Goal: Task Accomplishment & Management: Use online tool/utility

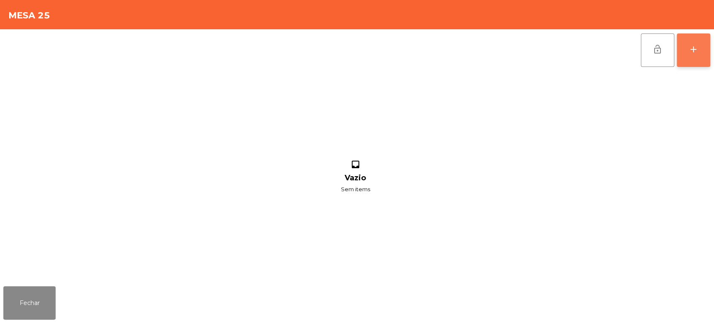
click at [689, 59] on button "add" at bounding box center [693, 49] width 33 height 33
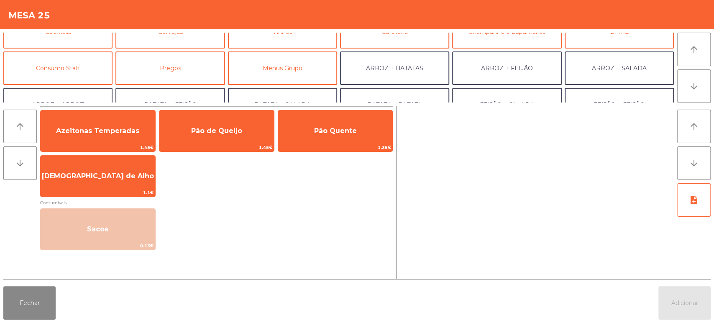
scroll to position [55, 0]
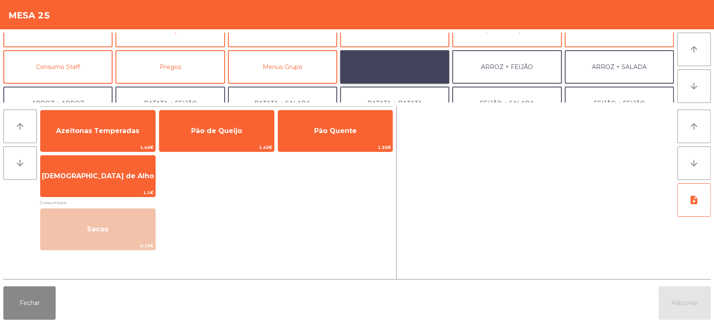
click at [407, 68] on button "ARROZ + BATATAS" at bounding box center [394, 66] width 109 height 33
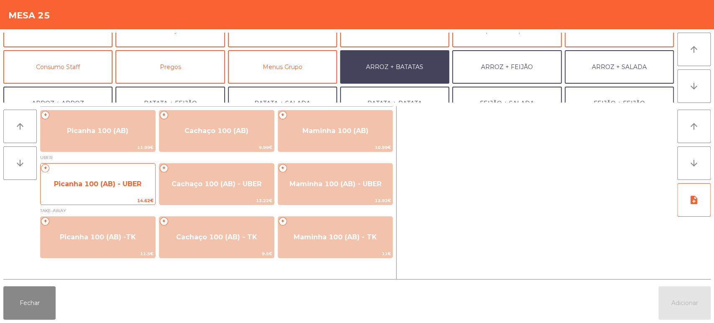
click at [126, 195] on div "+ Picanha 100 (AB) - UBER 14.62€" at bounding box center [97, 184] width 115 height 42
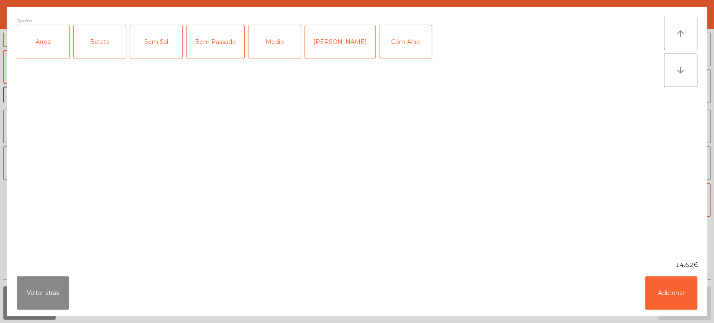
click at [56, 54] on div "Arroz" at bounding box center [43, 41] width 52 height 33
click at [94, 47] on div "Batata" at bounding box center [100, 41] width 52 height 33
click at [279, 43] on div "Medio" at bounding box center [274, 41] width 52 height 33
click at [676, 296] on button "Adicionar" at bounding box center [671, 292] width 52 height 33
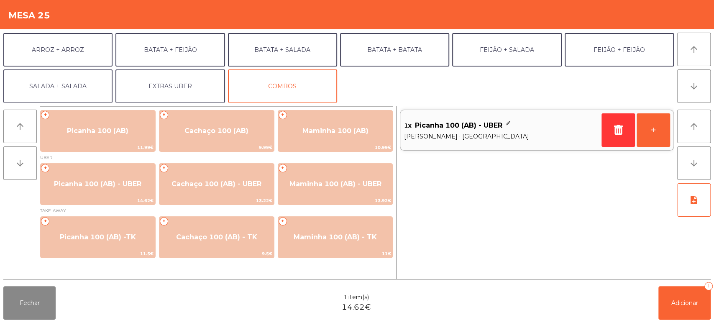
scroll to position [108, 0]
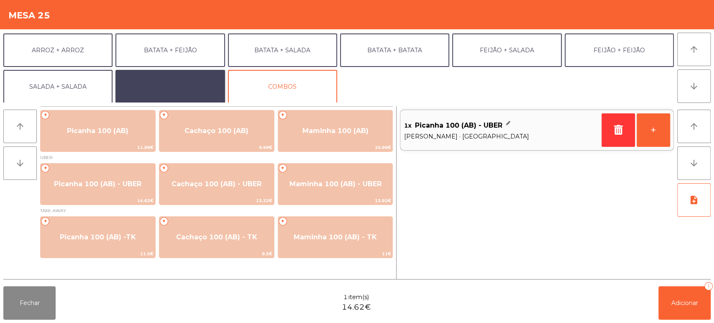
click at [181, 85] on button "EXTRAS UBER" at bounding box center [169, 86] width 109 height 33
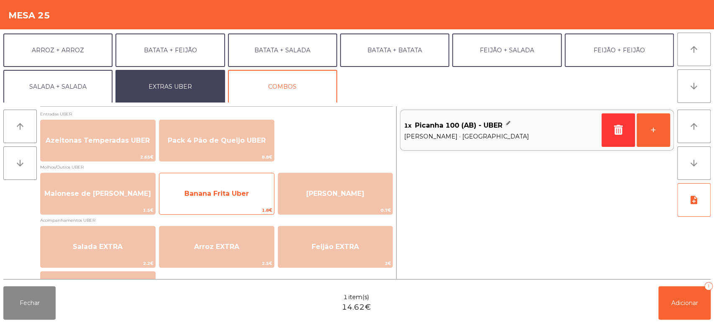
click at [223, 196] on span "Banana Frita Uber" at bounding box center [216, 193] width 64 height 8
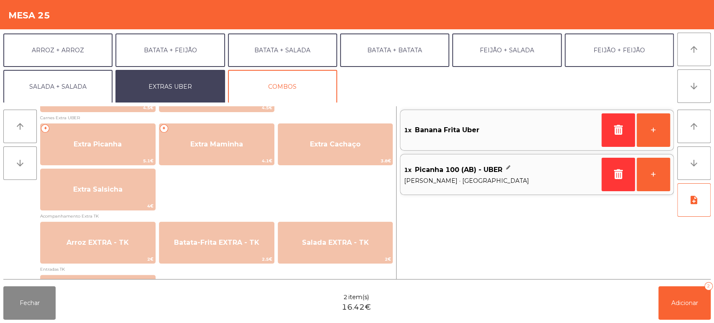
scroll to position [444, 0]
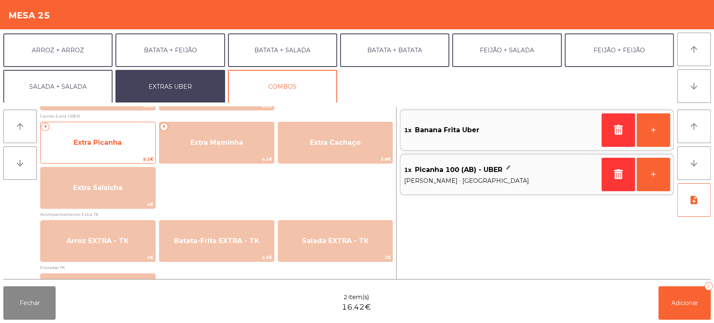
click at [119, 145] on span "Extra Picanha" at bounding box center [98, 142] width 48 height 8
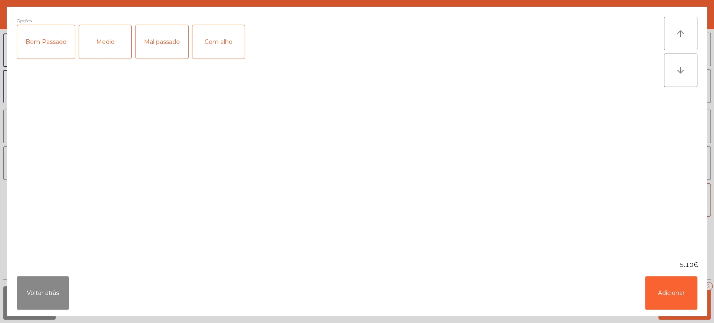
click at [109, 57] on div "Medio" at bounding box center [105, 41] width 52 height 33
click at [669, 296] on button "Adicionar" at bounding box center [671, 292] width 52 height 33
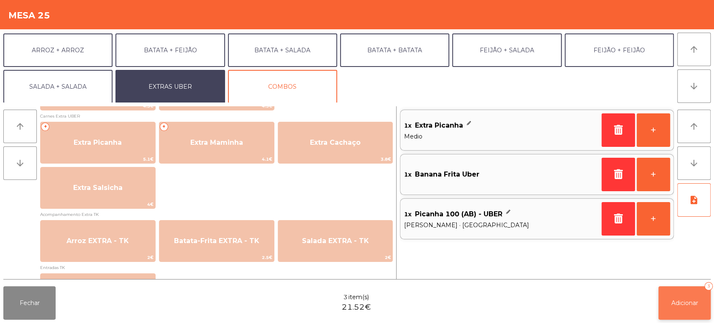
click at [667, 304] on button "Adicionar 3" at bounding box center [684, 302] width 52 height 33
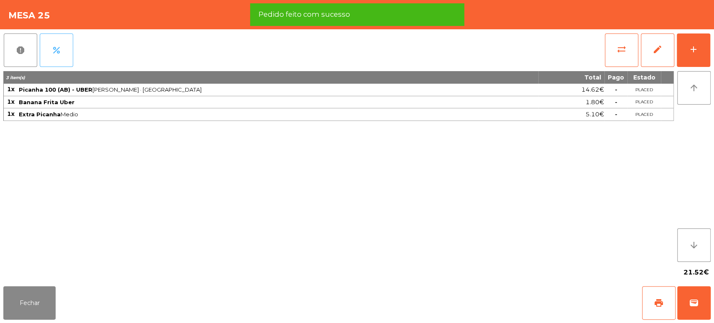
click at [58, 58] on button "percent" at bounding box center [56, 49] width 33 height 33
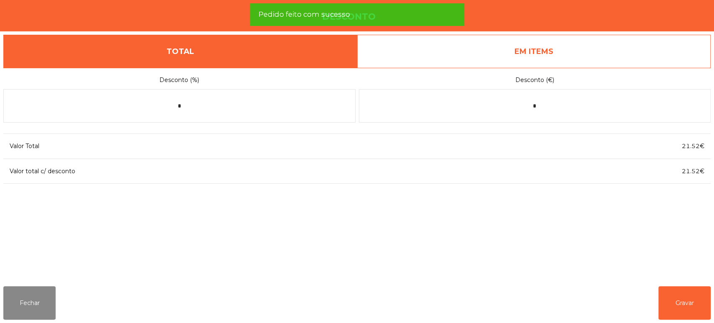
click at [548, 63] on link "EM ITEMS" at bounding box center [534, 51] width 354 height 33
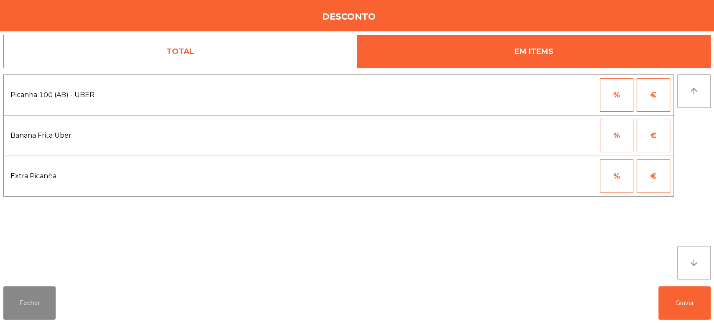
click at [653, 141] on button "€" at bounding box center [653, 135] width 33 height 33
click at [575, 136] on input "*" at bounding box center [576, 135] width 42 height 33
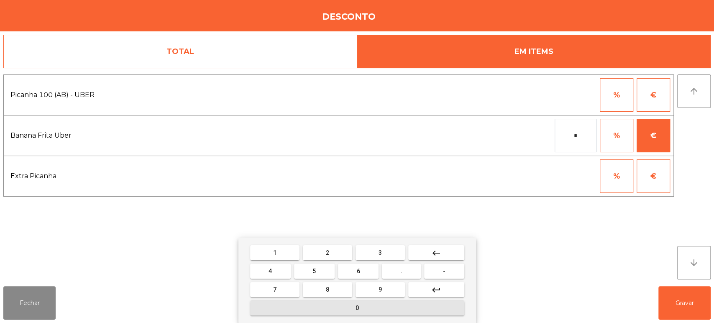
click at [411, 311] on button "0" at bounding box center [357, 307] width 214 height 15
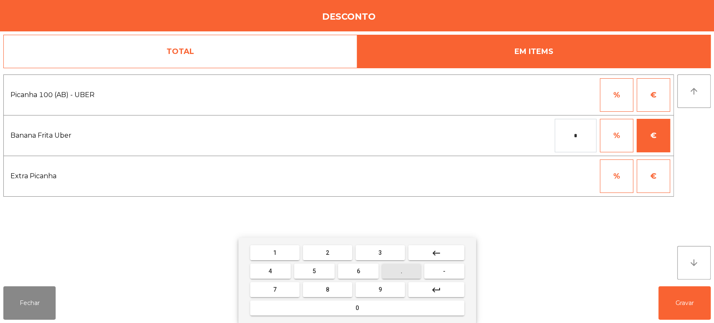
click at [408, 277] on button "." at bounding box center [401, 270] width 39 height 15
click at [391, 253] on button "3" at bounding box center [380, 252] width 49 height 15
type input "***"
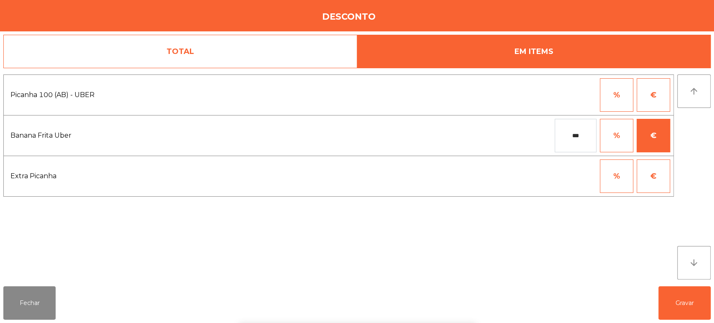
click at [584, 252] on div "1 2 3 keyboard_backspace 4 5 6 . - 7 8 9 keyboard_return 0" at bounding box center [357, 280] width 714 height 85
click at [687, 298] on button "Gravar" at bounding box center [684, 302] width 52 height 33
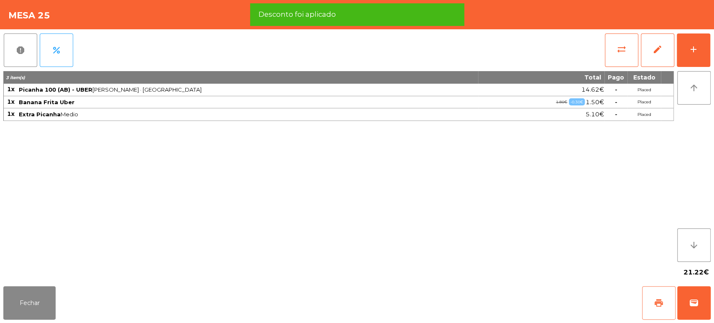
click at [651, 308] on button "print" at bounding box center [658, 302] width 33 height 33
click at [706, 308] on button "wallet" at bounding box center [693, 302] width 33 height 33
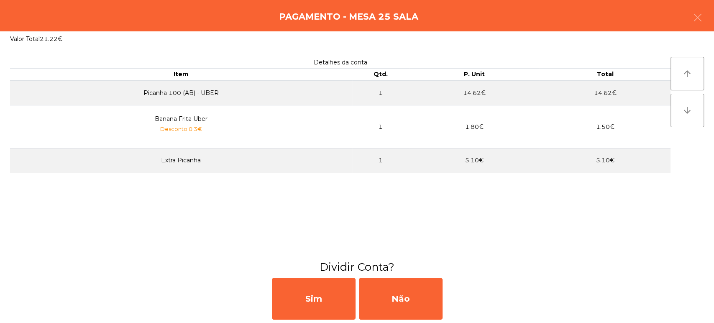
click at [678, 228] on div "arrow_upward arrow_downward" at bounding box center [686, 153] width 33 height 192
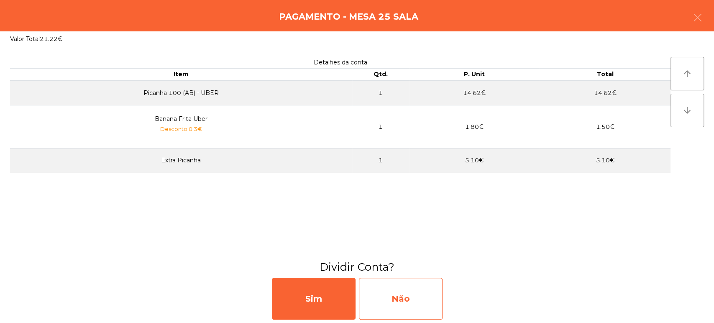
click at [403, 302] on div "Não" at bounding box center [401, 299] width 84 height 42
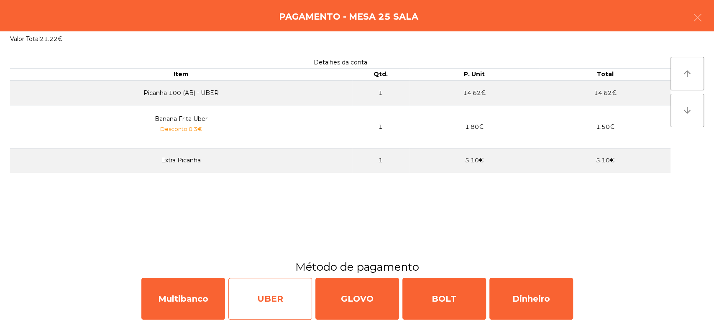
click at [281, 307] on div "UBER" at bounding box center [270, 299] width 84 height 42
select select "**"
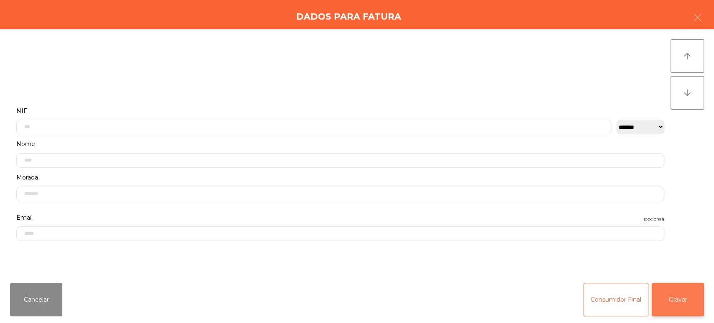
click at [684, 301] on button "Gravar" at bounding box center [678, 299] width 52 height 33
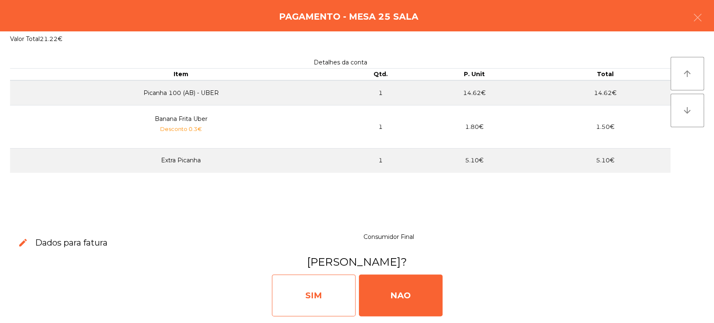
click at [318, 292] on div "SIM" at bounding box center [314, 295] width 84 height 42
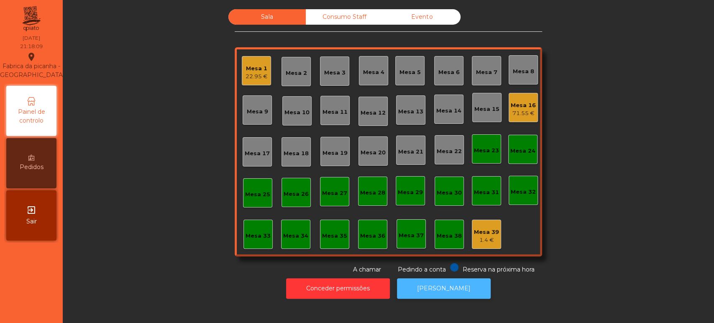
click at [445, 288] on button "[PERSON_NAME]" at bounding box center [444, 288] width 94 height 20
click at [518, 107] on div "Mesa 16" at bounding box center [523, 105] width 25 height 8
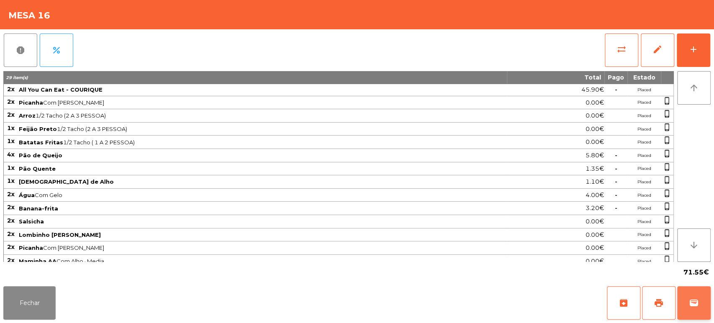
click at [694, 289] on button "wallet" at bounding box center [693, 302] width 33 height 33
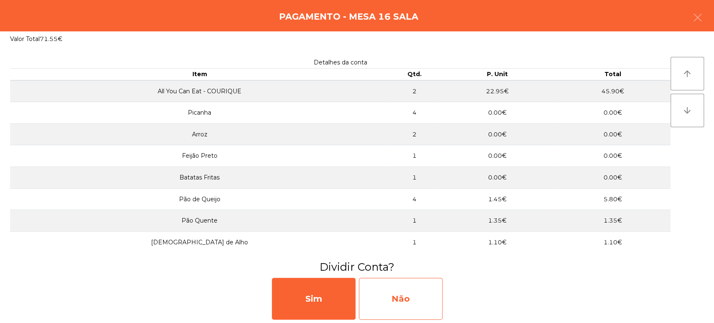
click at [408, 303] on div "Não" at bounding box center [401, 299] width 84 height 42
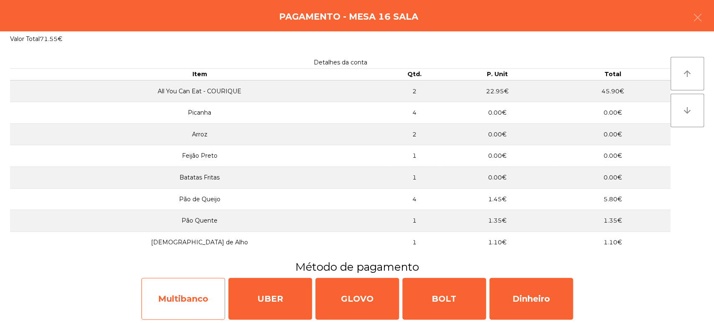
click at [180, 303] on div "Multibanco" at bounding box center [183, 299] width 84 height 42
select select "**"
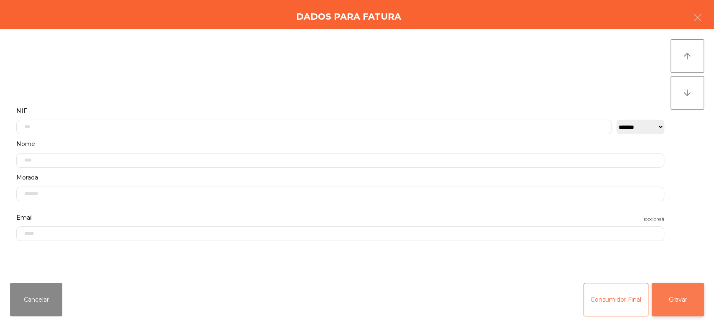
click at [694, 298] on button "Gravar" at bounding box center [678, 299] width 52 height 33
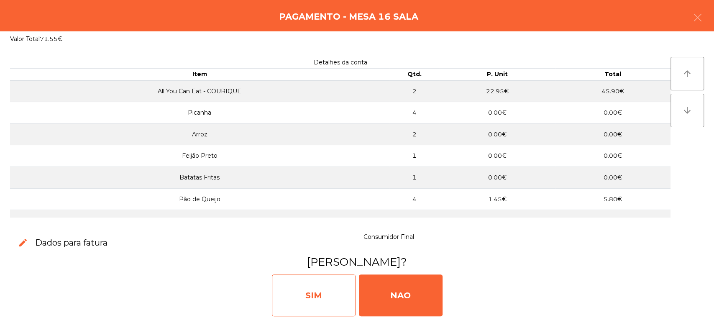
click at [292, 278] on div "SIM" at bounding box center [314, 295] width 84 height 42
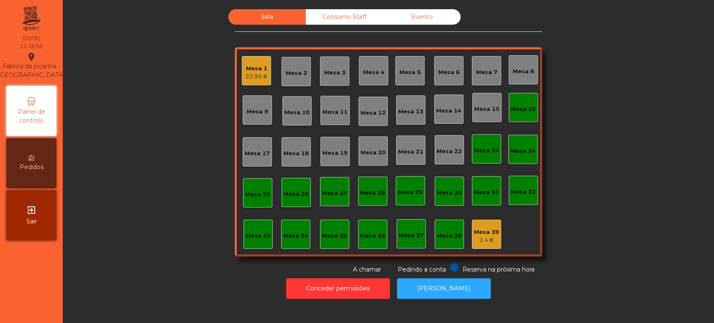
click at [494, 114] on div "Mesa 15" at bounding box center [486, 107] width 29 height 29
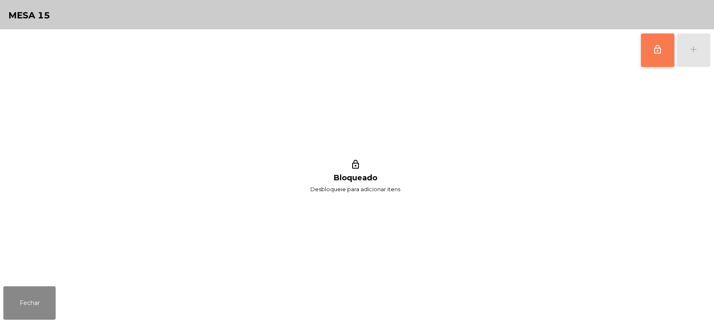
click at [657, 42] on button "lock_outline" at bounding box center [657, 49] width 33 height 33
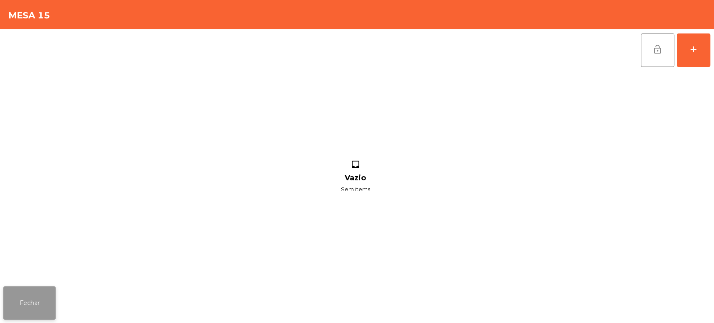
click at [39, 289] on button "Fechar" at bounding box center [29, 302] width 52 height 33
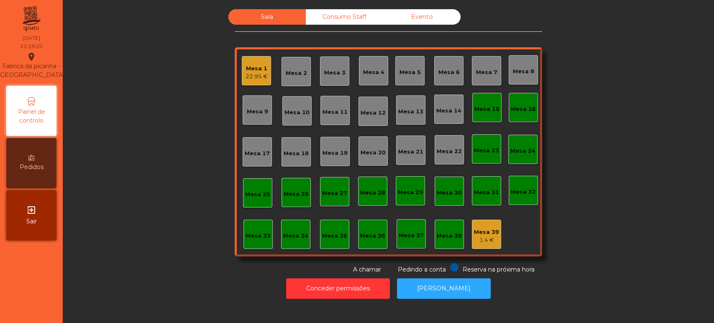
click at [588, 186] on div "Sala Consumo Staff Evento Mesa 1 22.95 € Mesa 2 Mesa 3 Mesa 4 [GEOGRAPHIC_DATA]…" at bounding box center [388, 141] width 629 height 265
click at [472, 104] on div "Mesa 15" at bounding box center [486, 107] width 29 height 29
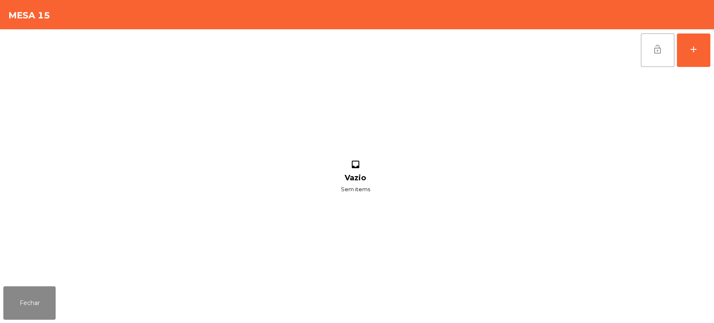
click at [656, 51] on span "lock_open" at bounding box center [657, 49] width 10 height 10
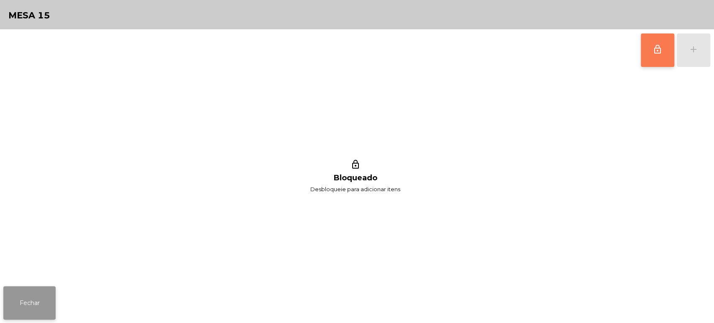
click at [39, 302] on button "Fechar" at bounding box center [29, 302] width 52 height 33
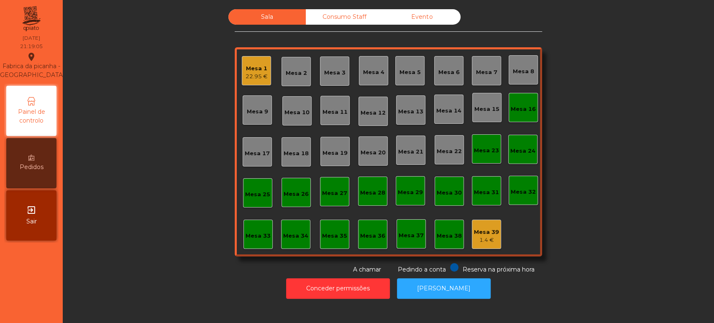
click at [519, 110] on div "Mesa 16" at bounding box center [523, 109] width 25 height 8
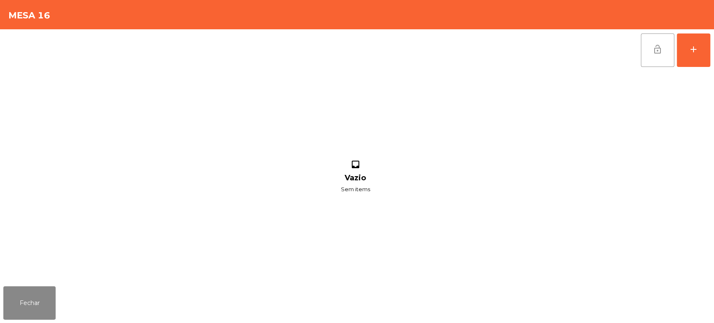
click at [641, 61] on button "lock_open" at bounding box center [657, 49] width 33 height 33
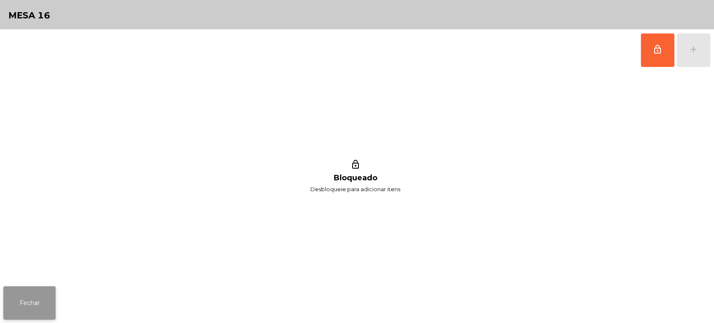
click at [33, 299] on button "Fechar" at bounding box center [29, 302] width 52 height 33
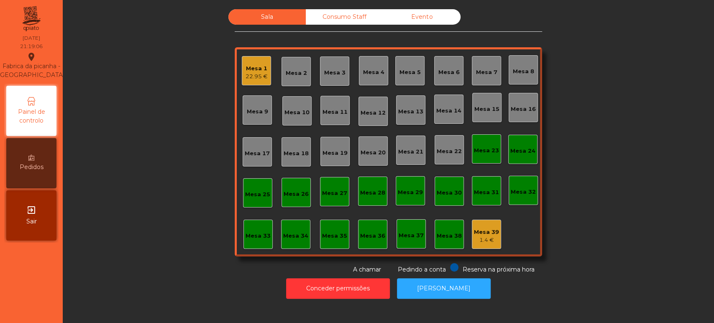
click at [639, 154] on div "Sala Consumo Staff Evento Mesa 1 22.95 € Mesa 2 Mesa 3 Mesa 4 [GEOGRAPHIC_DATA]…" at bounding box center [388, 141] width 629 height 265
click at [542, 110] on div "Sala Consumo Staff Evento Mesa 1 22.95 € Mesa 2 Mesa 3 Mesa 4 [GEOGRAPHIC_DATA]…" at bounding box center [388, 141] width 629 height 265
click at [530, 111] on div "Mesa 16" at bounding box center [523, 109] width 25 height 8
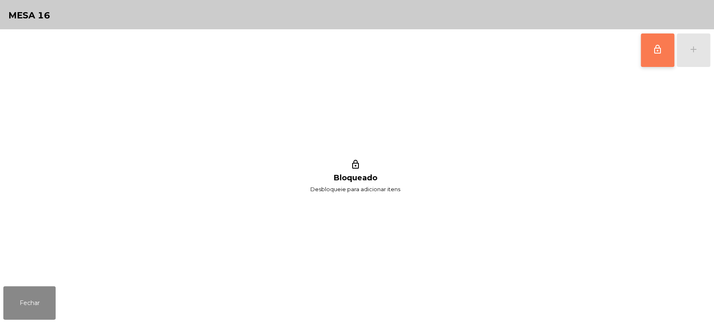
click at [650, 60] on button "lock_outline" at bounding box center [657, 49] width 33 height 33
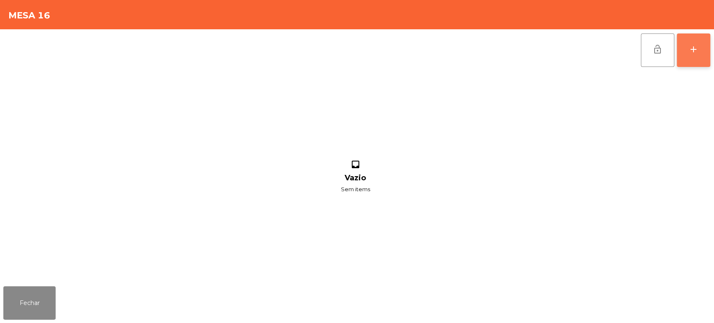
click at [704, 55] on button "add" at bounding box center [693, 49] width 33 height 33
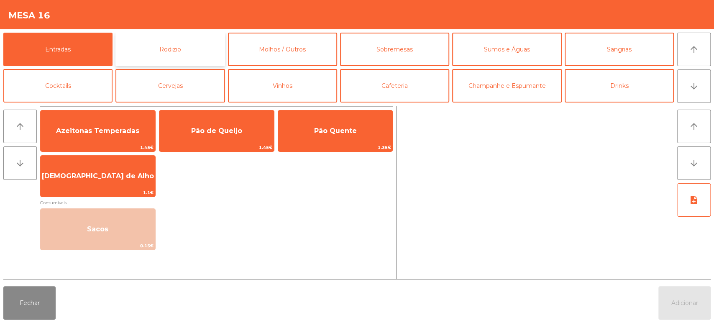
click at [192, 51] on button "Rodizio" at bounding box center [169, 49] width 109 height 33
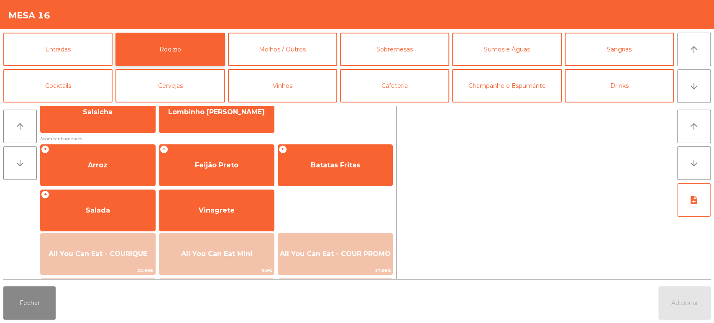
scroll to position [118, 0]
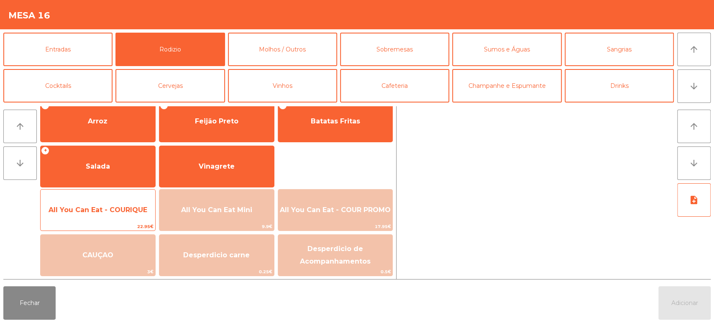
click at [124, 202] on span "All You Can Eat - COURIQUE" at bounding box center [98, 210] width 115 height 23
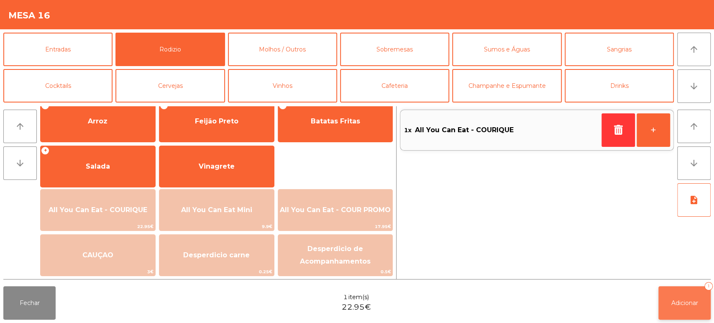
click at [677, 307] on button "Adicionar 1" at bounding box center [684, 302] width 52 height 33
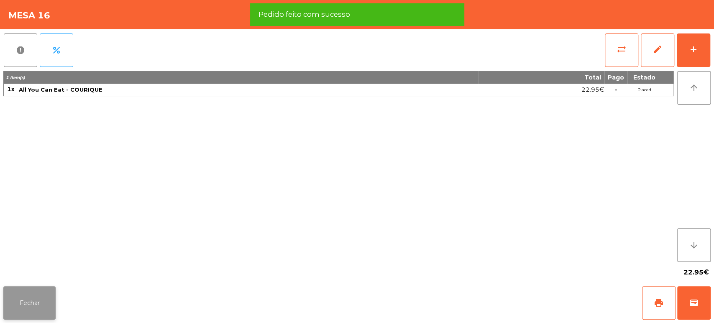
click at [29, 303] on button "Fechar" at bounding box center [29, 302] width 52 height 33
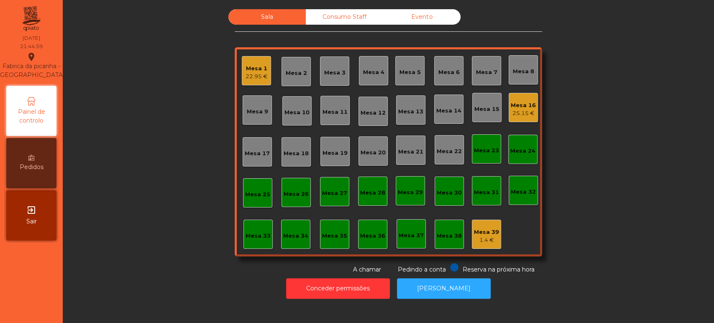
click at [294, 194] on div "Mesa 26" at bounding box center [296, 194] width 25 height 8
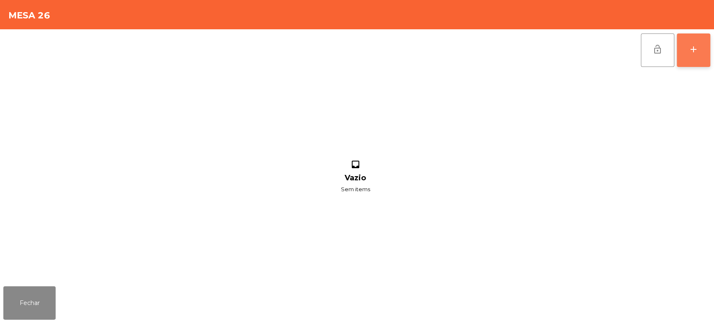
click at [688, 53] on button "add" at bounding box center [693, 49] width 33 height 33
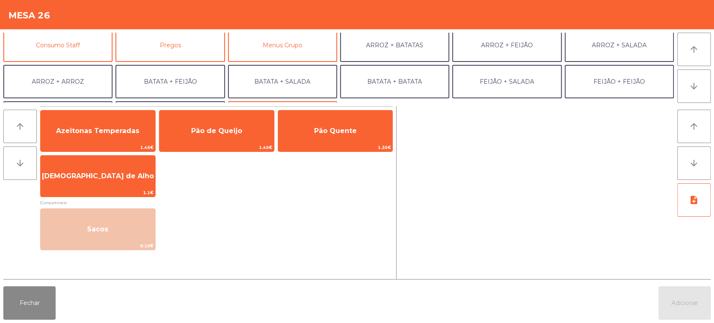
scroll to position [79, 0]
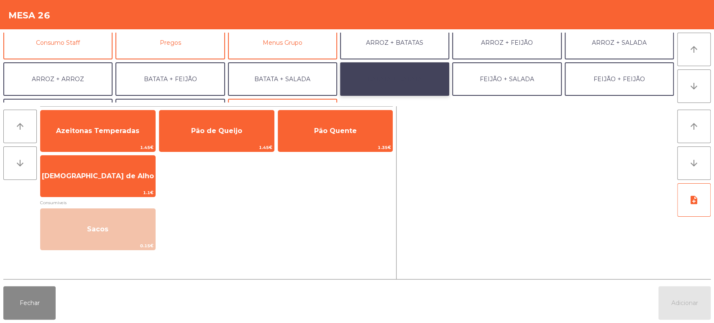
click at [412, 78] on button "BATATA + BATATA" at bounding box center [394, 78] width 109 height 33
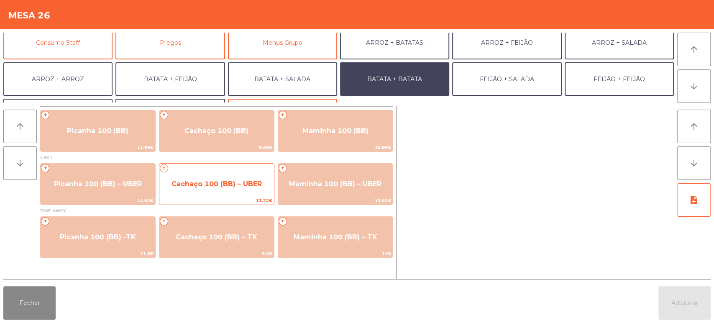
click at [249, 186] on span "Cachaço 100 (BB) – UBER" at bounding box center [216, 184] width 90 height 8
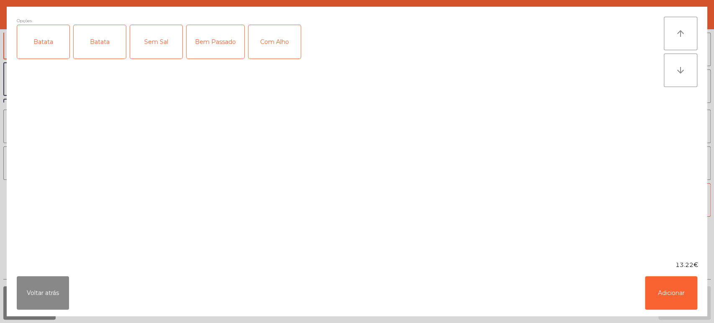
click at [59, 57] on div "Batata" at bounding box center [43, 41] width 52 height 33
click at [270, 43] on div "Com Alho" at bounding box center [274, 41] width 52 height 33
click at [667, 289] on button "Adicionar" at bounding box center [671, 292] width 52 height 33
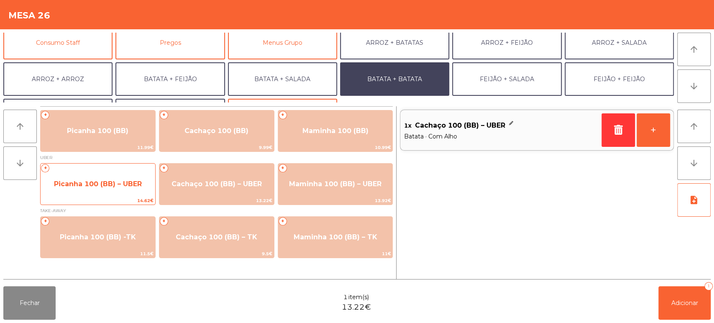
click at [110, 194] on span "Picanha 100 (BB) – UBER" at bounding box center [98, 184] width 115 height 23
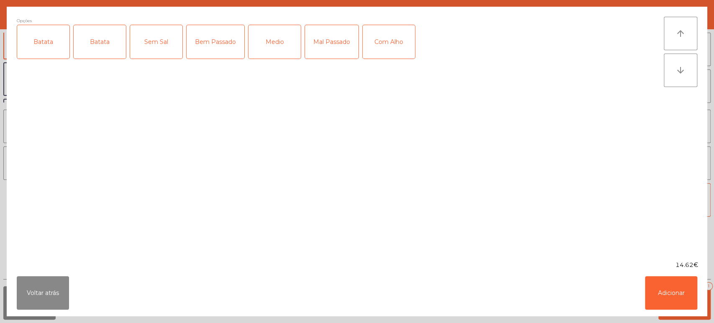
click at [74, 41] on div "Batata" at bounding box center [100, 41] width 52 height 33
click at [336, 47] on div "Mal Passado" at bounding box center [332, 41] width 54 height 33
click at [388, 41] on div "Com Alho" at bounding box center [389, 41] width 52 height 33
click at [670, 284] on button "Adicionar" at bounding box center [671, 292] width 52 height 33
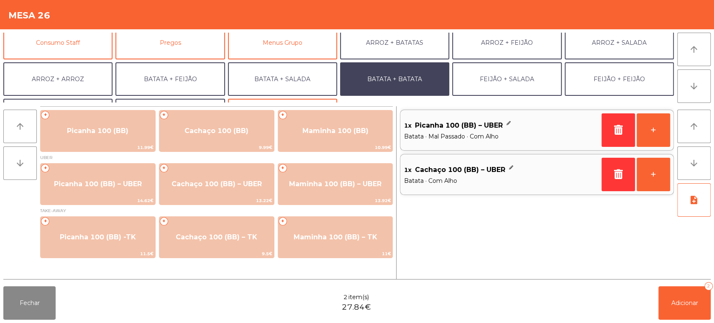
scroll to position [109, 0]
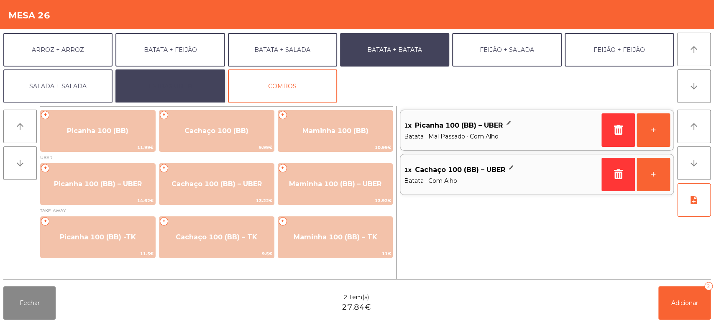
click at [195, 91] on button "EXTRAS UBER" at bounding box center [169, 85] width 109 height 33
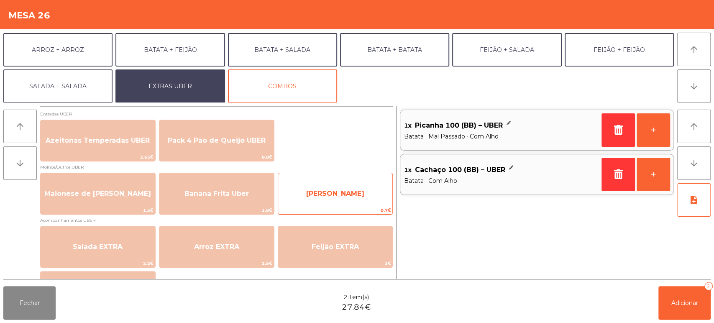
click at [350, 197] on span "[PERSON_NAME]" at bounding box center [335, 193] width 58 height 8
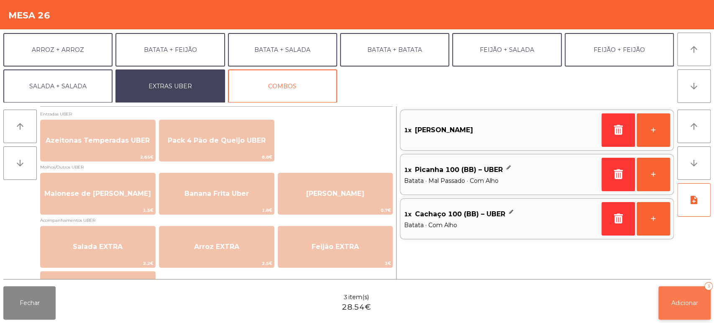
click at [688, 303] on span "Adicionar" at bounding box center [684, 303] width 27 height 8
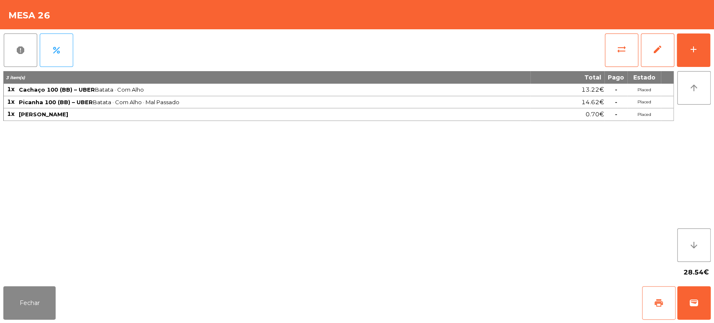
click at [655, 302] on span "print" at bounding box center [659, 303] width 10 height 10
click at [692, 303] on span "wallet" at bounding box center [694, 303] width 10 height 10
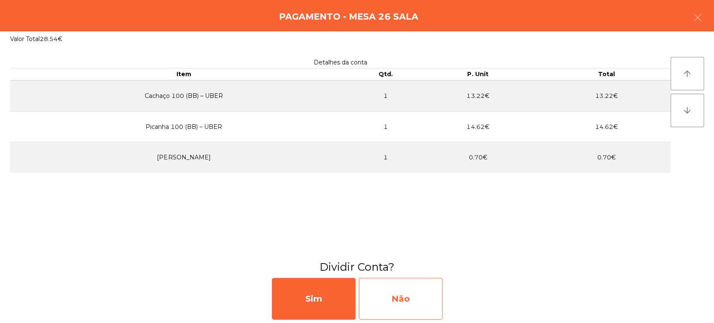
click at [411, 301] on div "Não" at bounding box center [401, 299] width 84 height 42
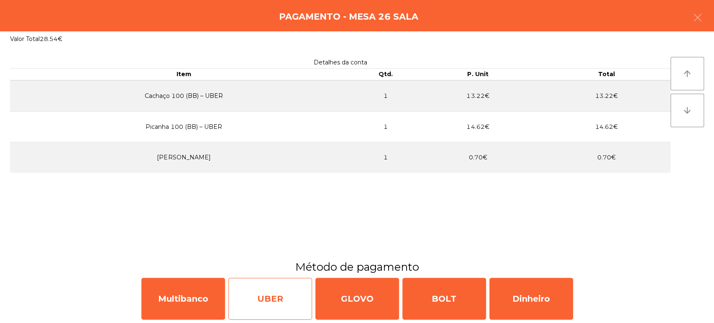
click at [276, 297] on div "UBER" at bounding box center [270, 299] width 84 height 42
select select "**"
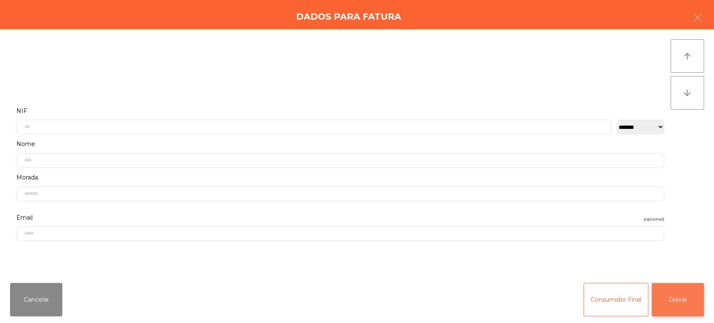
click at [688, 292] on button "Gravar" at bounding box center [678, 299] width 52 height 33
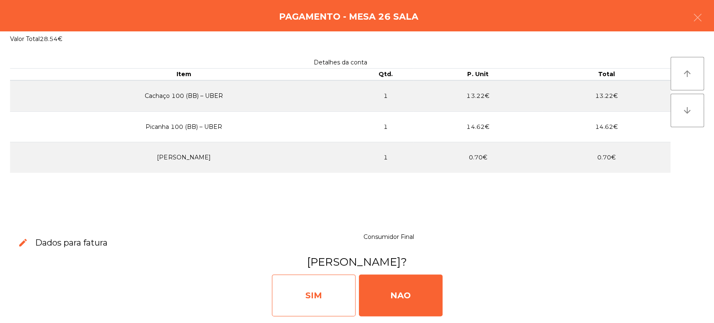
click at [332, 294] on div "SIM" at bounding box center [314, 295] width 84 height 42
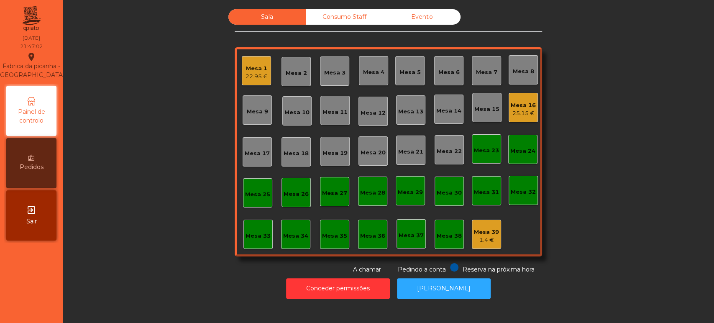
click at [480, 240] on div "1.4 €" at bounding box center [486, 240] width 25 height 8
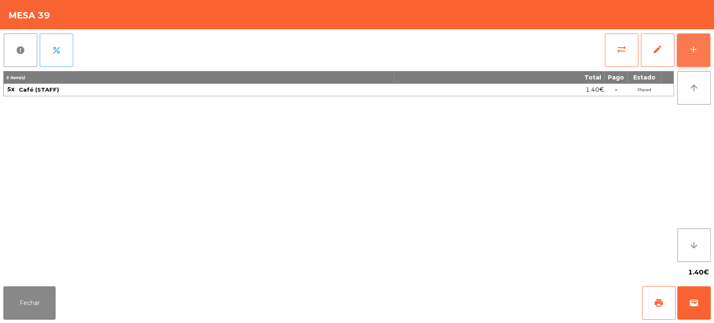
click at [697, 54] on button "add" at bounding box center [693, 49] width 33 height 33
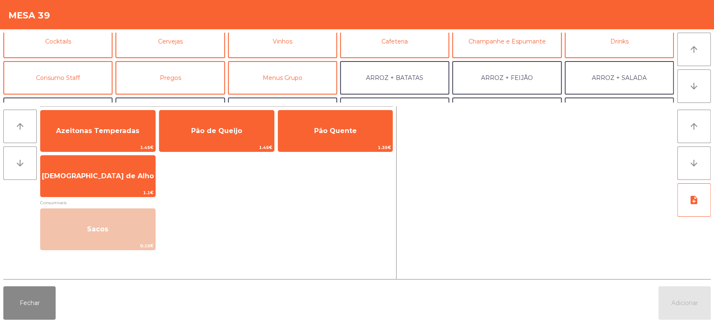
scroll to position [46, 0]
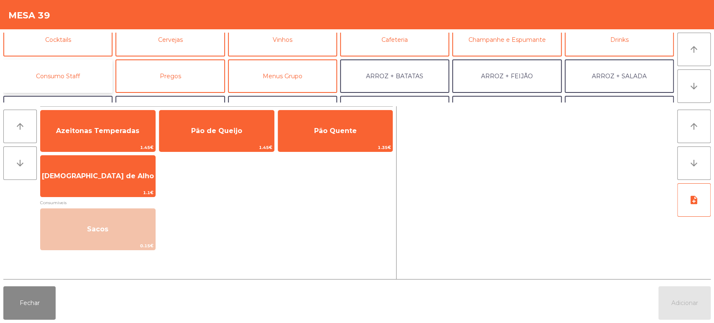
click at [88, 74] on button "Consumo Staff" at bounding box center [57, 75] width 109 height 33
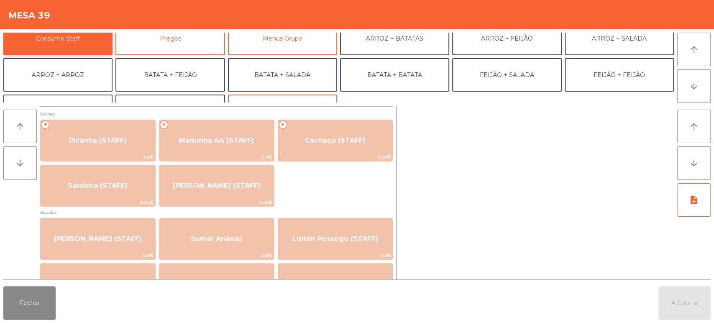
scroll to position [109, 0]
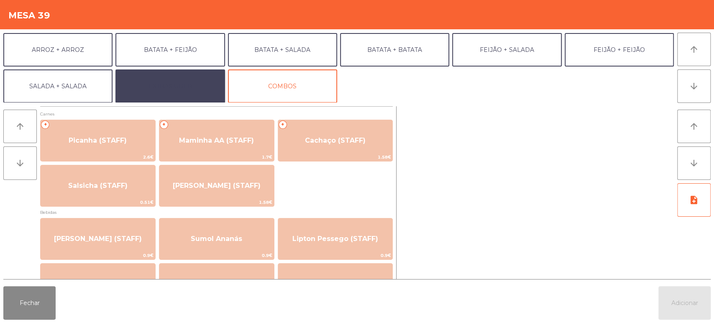
click at [202, 87] on button "EXTRAS UBER" at bounding box center [169, 85] width 109 height 33
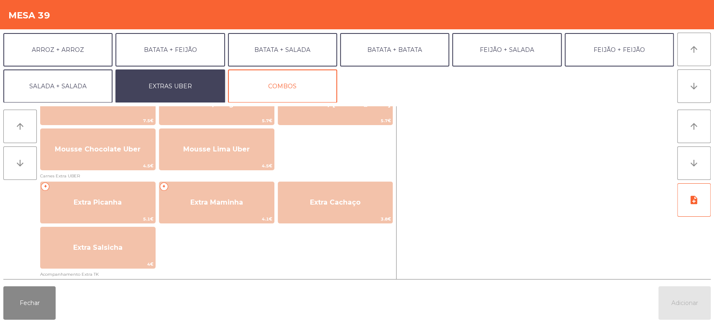
scroll to position [385, 0]
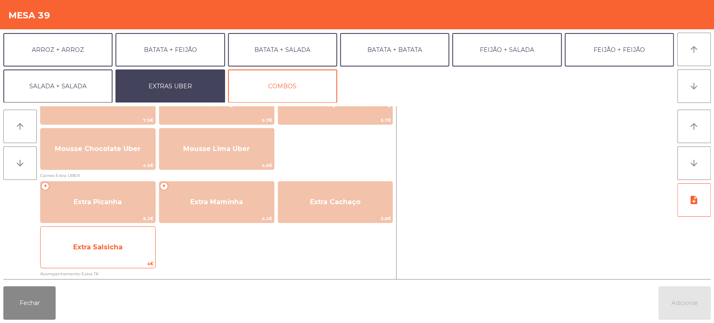
click at [143, 251] on span "Extra Salsicha" at bounding box center [98, 247] width 115 height 23
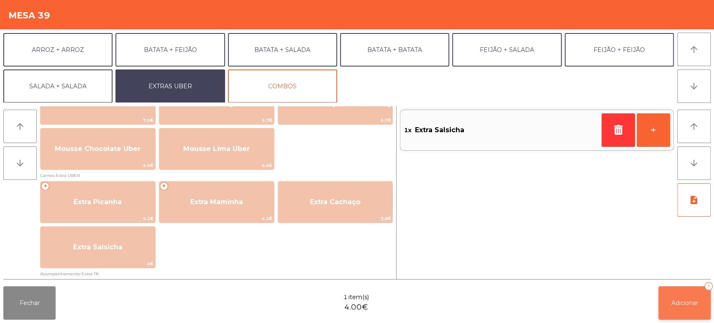
click at [682, 301] on span "Adicionar" at bounding box center [684, 303] width 27 height 8
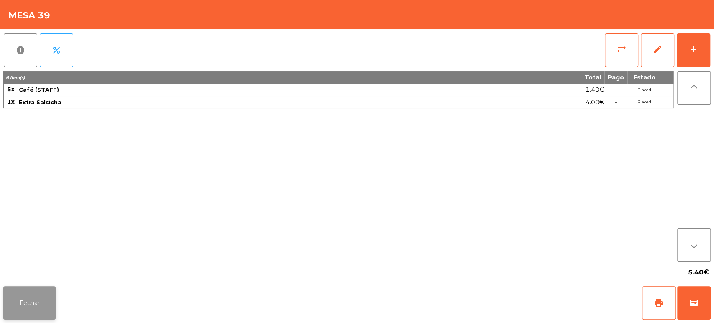
click at [37, 297] on button "Fechar" at bounding box center [29, 302] width 52 height 33
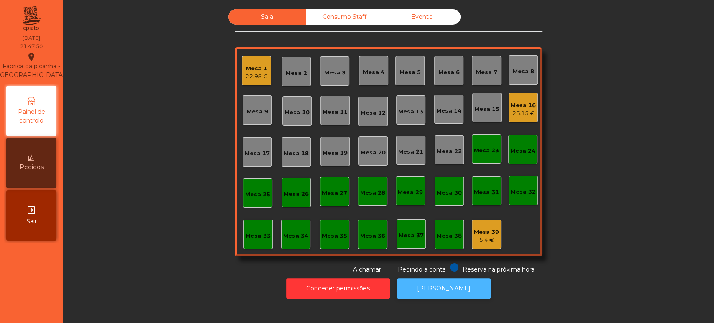
click at [459, 291] on button "[PERSON_NAME]" at bounding box center [444, 288] width 94 height 20
click at [524, 119] on div "Mesa 16 25.15 €" at bounding box center [523, 107] width 29 height 29
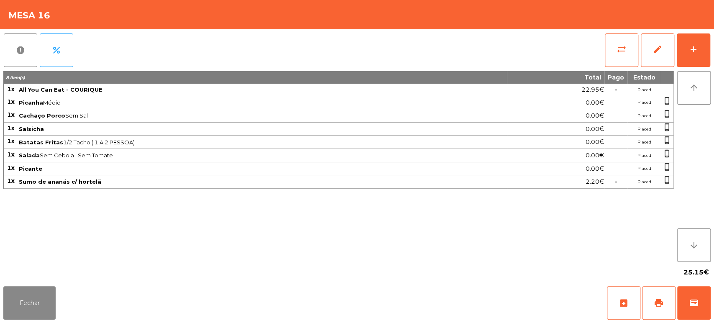
click at [708, 68] on div "sync_alt edit add" at bounding box center [657, 50] width 106 height 42
click at [692, 63] on button "add" at bounding box center [693, 49] width 33 height 33
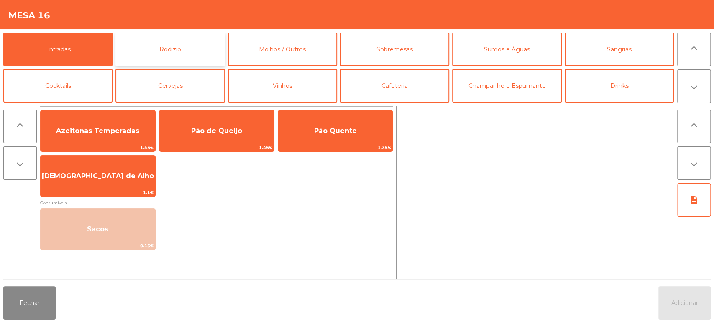
click at [189, 41] on button "Rodizio" at bounding box center [169, 49] width 109 height 33
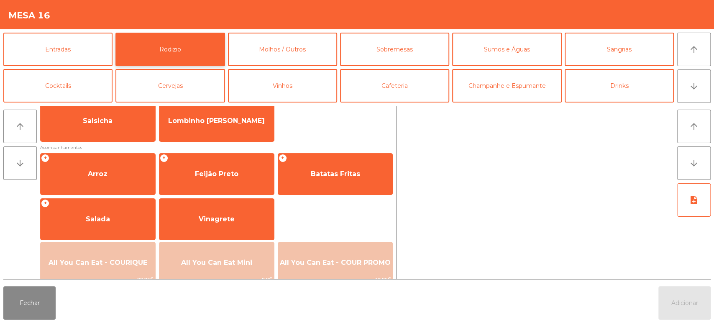
scroll to position [76, 0]
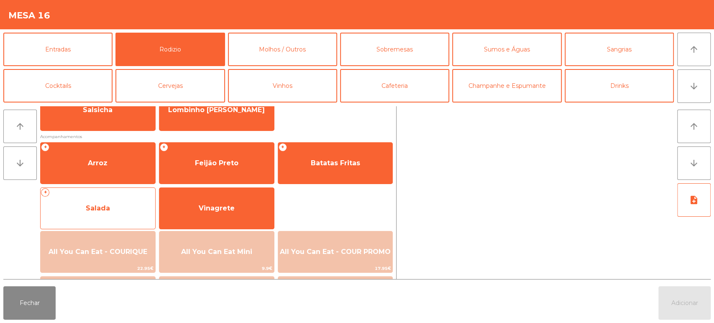
click at [113, 197] on span "Salada" at bounding box center [98, 208] width 115 height 23
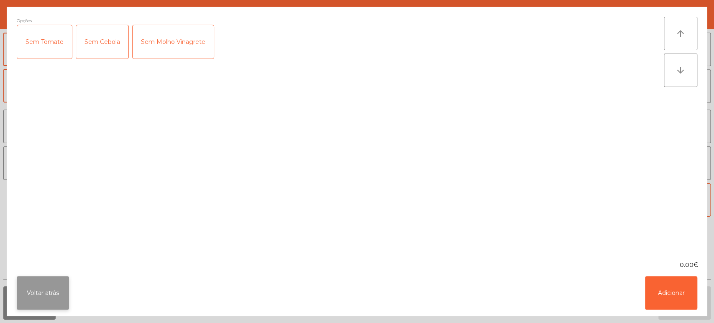
click at [32, 294] on button "Voltar atrás" at bounding box center [43, 292] width 52 height 33
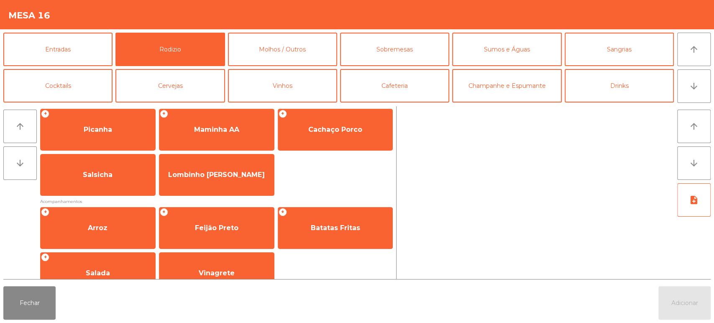
scroll to position [0, 0]
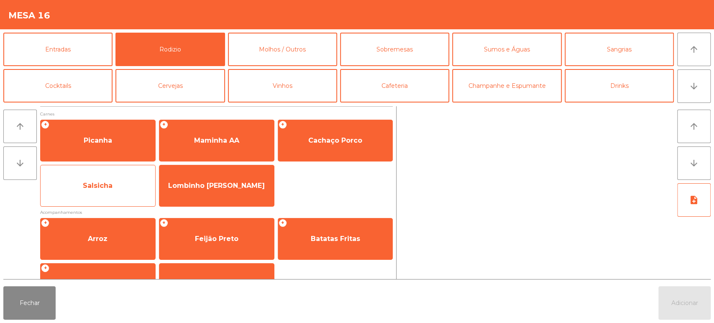
click at [114, 187] on span "Salsicha" at bounding box center [98, 185] width 115 height 23
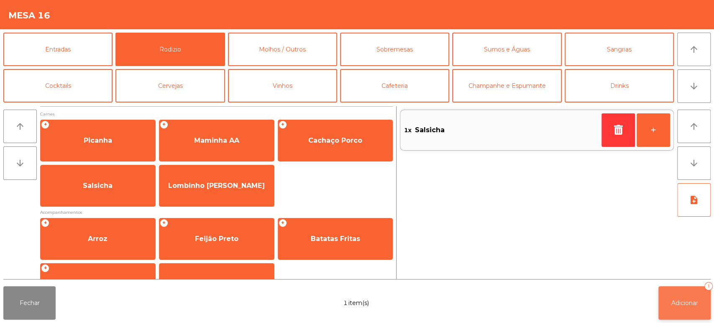
click at [687, 303] on span "Adicionar" at bounding box center [684, 303] width 27 height 8
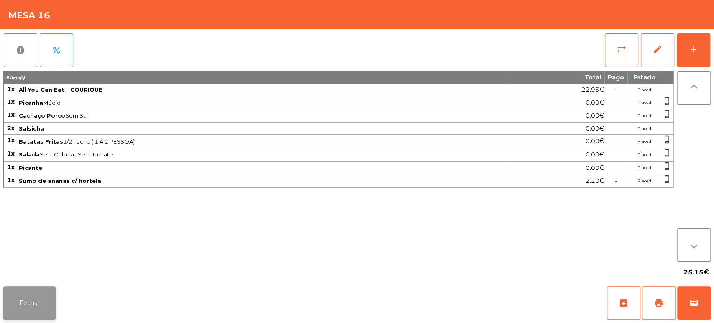
click at [30, 313] on button "Fechar" at bounding box center [29, 302] width 52 height 33
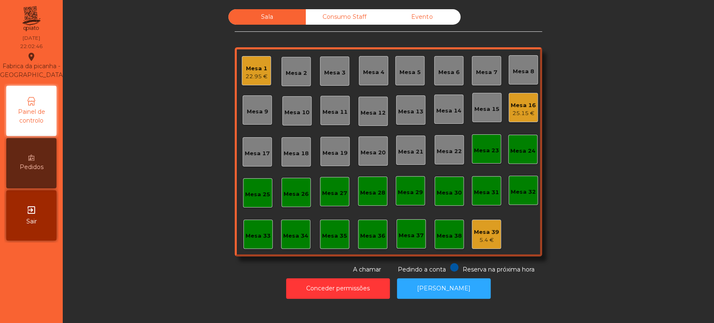
click at [519, 82] on div "Mesa 8" at bounding box center [523, 69] width 29 height 29
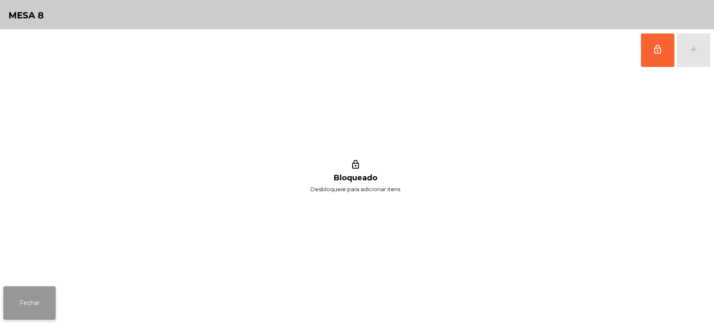
click at [43, 306] on button "Fechar" at bounding box center [29, 302] width 52 height 33
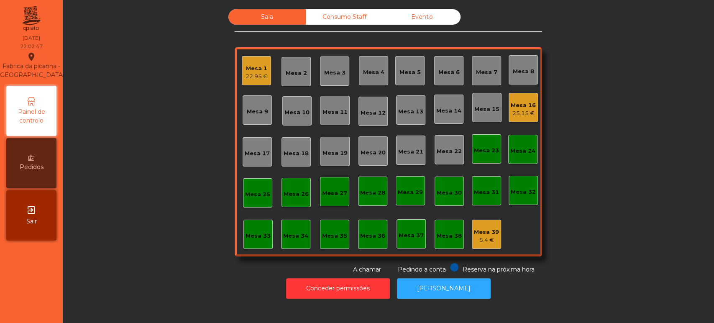
click at [518, 112] on div "25.15 €" at bounding box center [523, 113] width 25 height 8
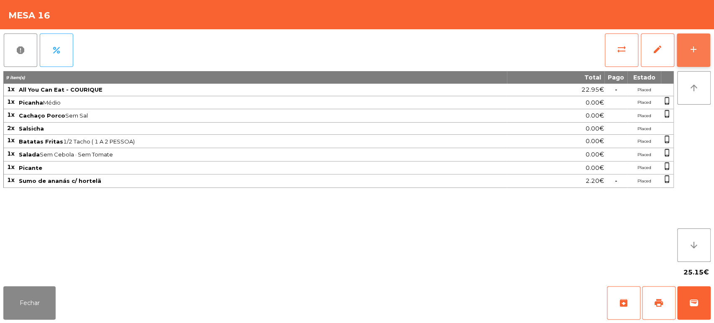
click at [691, 58] on button "add" at bounding box center [693, 49] width 33 height 33
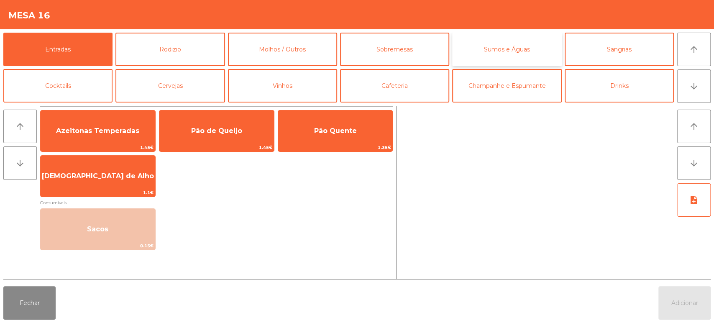
click at [499, 53] on button "Sumos e Águas" at bounding box center [506, 49] width 109 height 33
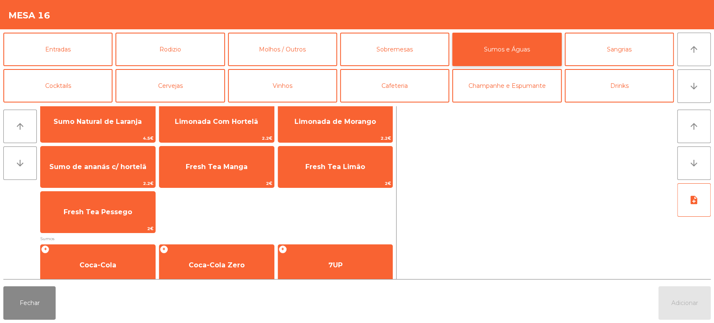
scroll to position [10, 0]
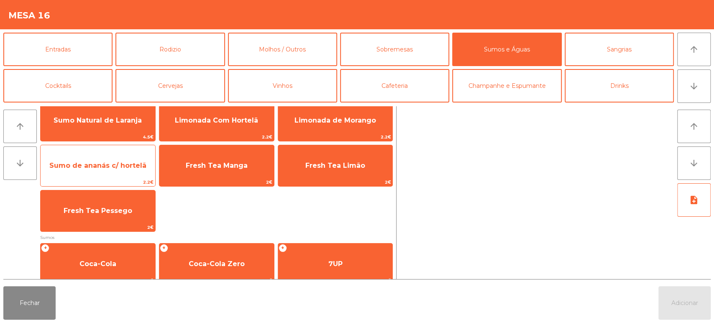
click at [107, 169] on span "Sumo de ananás c/ hortelã" at bounding box center [97, 165] width 97 height 8
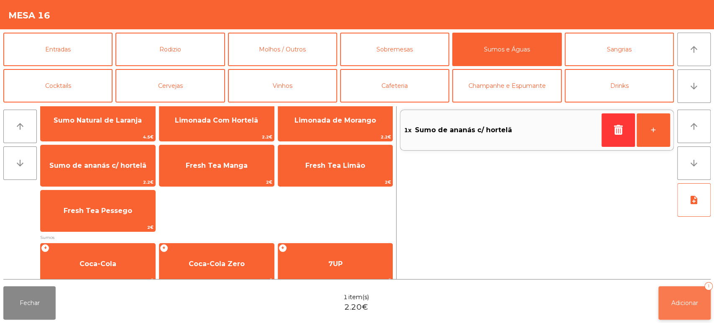
click at [679, 304] on span "Adicionar" at bounding box center [684, 303] width 27 height 8
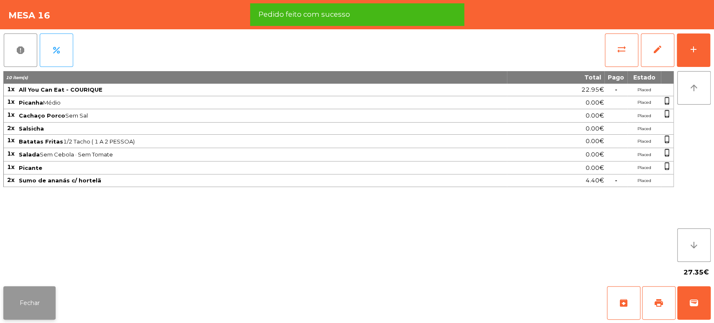
click at [40, 297] on button "Fechar" at bounding box center [29, 302] width 52 height 33
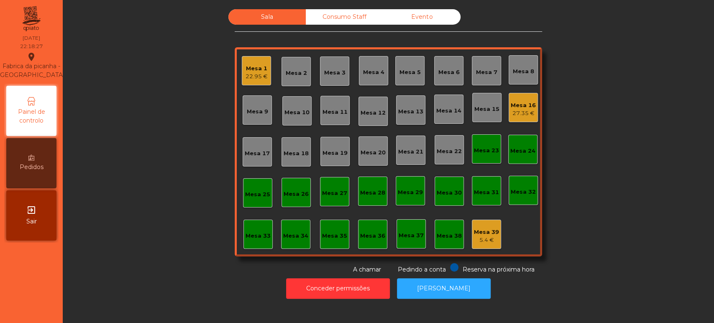
click at [519, 112] on div "27.35 €" at bounding box center [523, 113] width 25 height 8
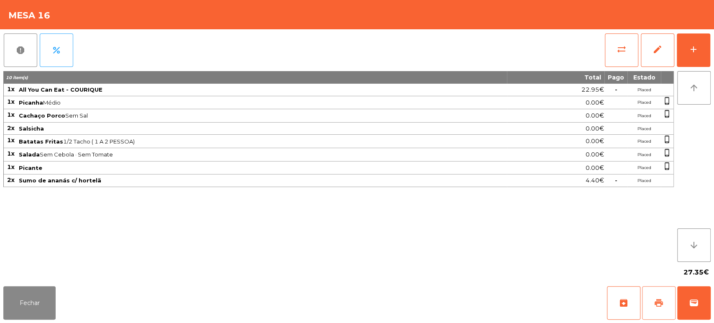
click at [659, 294] on button "print" at bounding box center [658, 302] width 33 height 33
click at [654, 305] on span "print" at bounding box center [659, 303] width 10 height 10
click at [39, 296] on button "Fechar" at bounding box center [29, 302] width 52 height 33
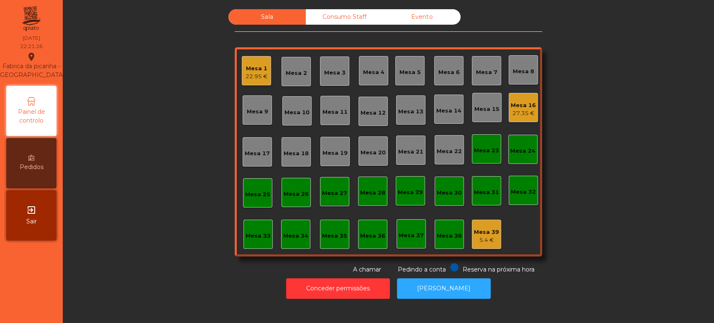
click at [515, 115] on div "27.35 €" at bounding box center [523, 113] width 25 height 8
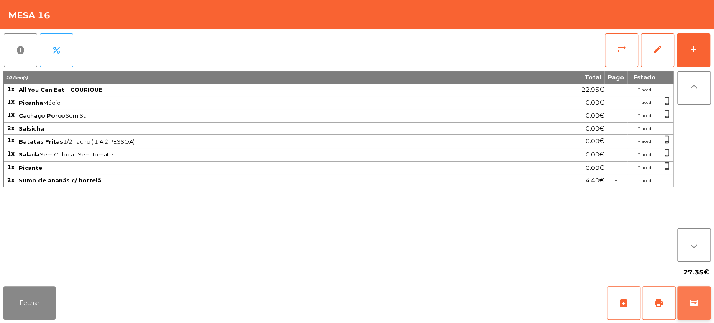
click at [683, 302] on button "wallet" at bounding box center [693, 302] width 33 height 33
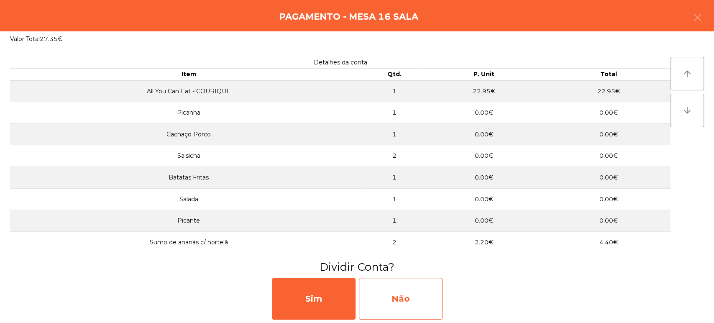
click at [408, 291] on div "Não" at bounding box center [401, 299] width 84 height 42
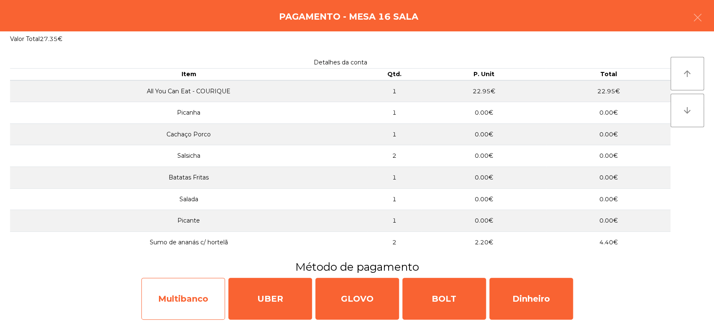
click at [187, 302] on div "Multibanco" at bounding box center [183, 299] width 84 height 42
select select "**"
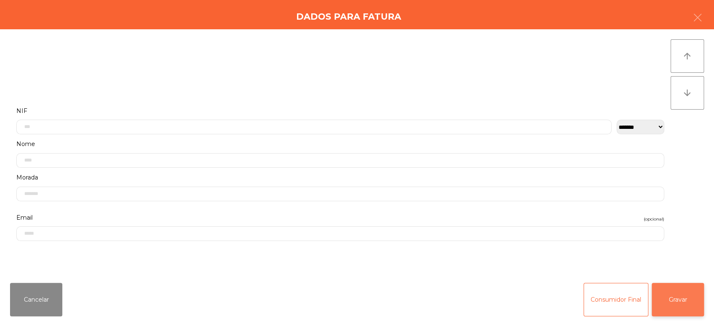
click at [675, 301] on button "Gravar" at bounding box center [678, 299] width 52 height 33
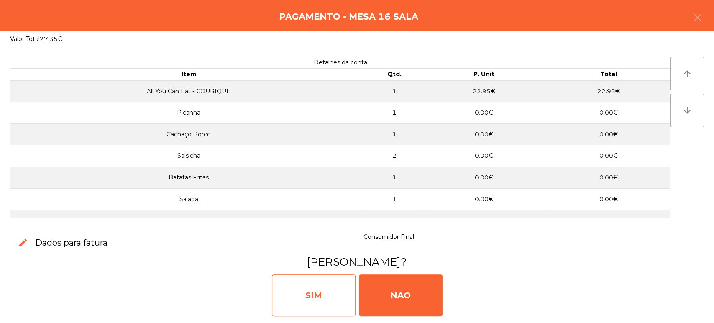
click at [326, 284] on div "SIM" at bounding box center [314, 295] width 84 height 42
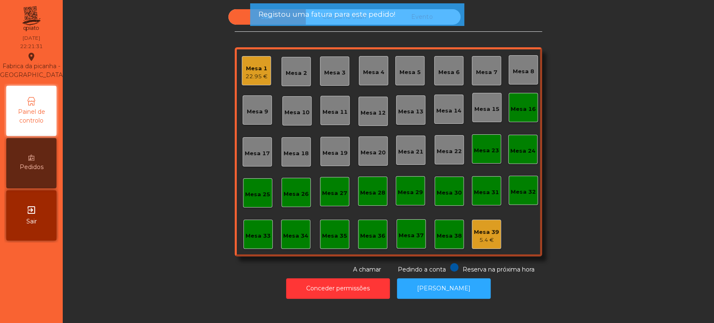
click at [513, 119] on div "Mesa 16" at bounding box center [523, 107] width 29 height 29
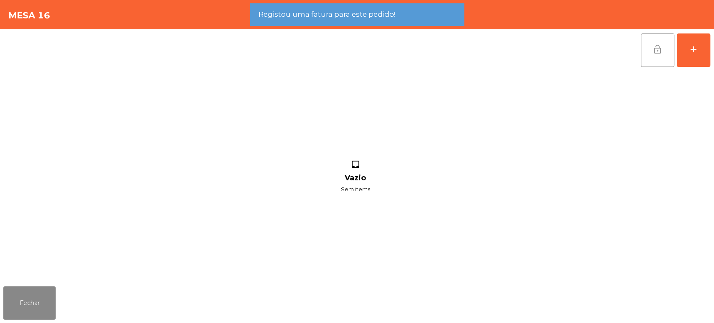
click at [660, 57] on button "lock_open" at bounding box center [657, 49] width 33 height 33
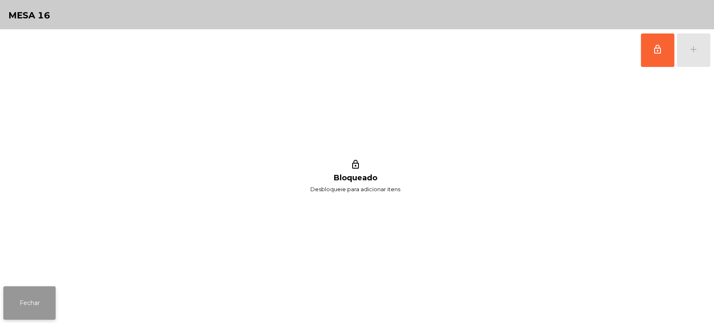
click at [41, 304] on button "Fechar" at bounding box center [29, 302] width 52 height 33
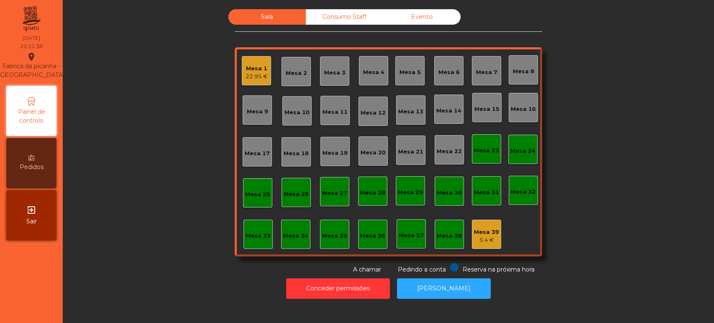
click at [251, 74] on div "22.95 €" at bounding box center [257, 76] width 22 height 8
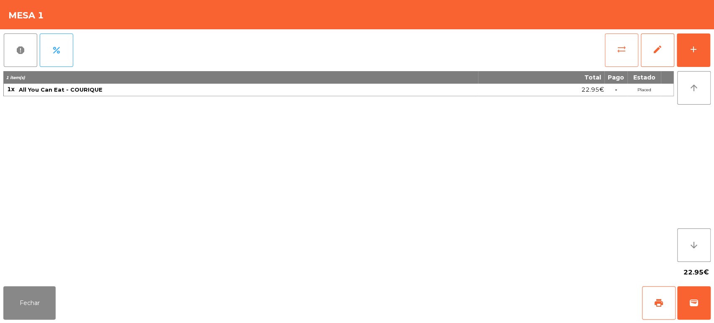
click at [629, 56] on button "sync_alt" at bounding box center [621, 49] width 33 height 33
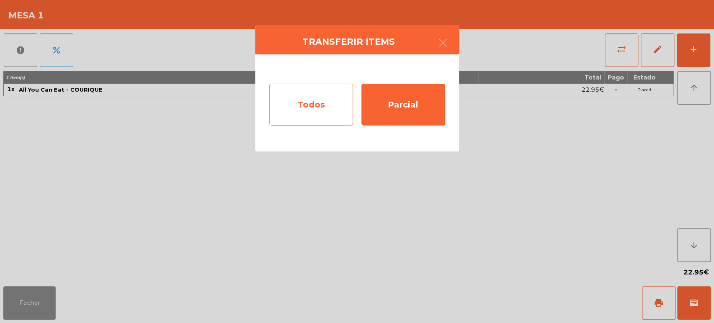
click at [316, 109] on div "Todos" at bounding box center [311, 105] width 84 height 42
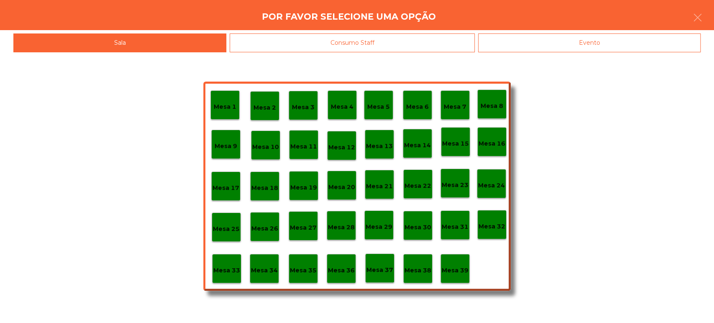
click at [386, 270] on p "Mesa 37" at bounding box center [379, 270] width 27 height 10
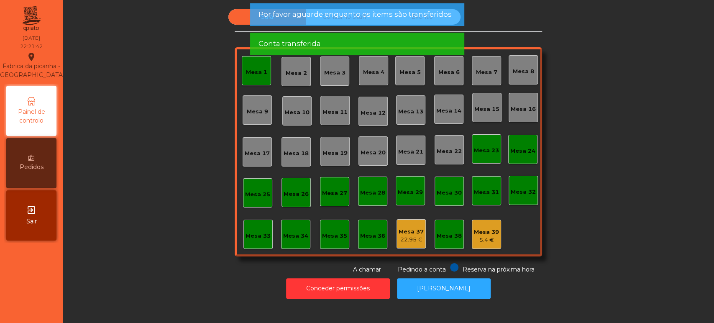
click at [251, 61] on app-alert "Por favor aguarde enquanto os items são transferidos Conta transferida" at bounding box center [357, 32] width 214 height 59
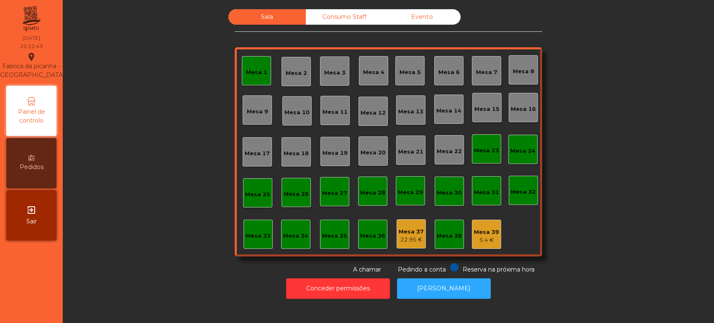
click at [254, 73] on div "Mesa 1" at bounding box center [256, 72] width 21 height 8
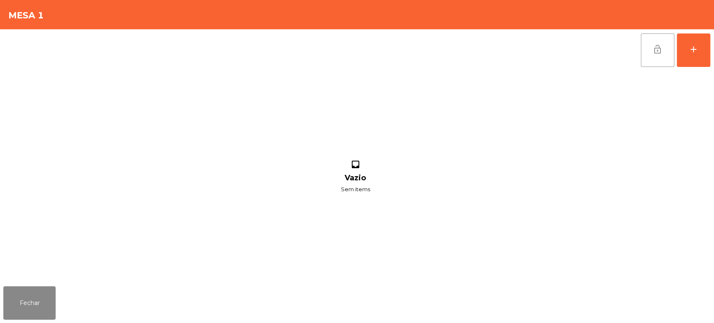
click at [665, 61] on button "lock_open" at bounding box center [657, 49] width 33 height 33
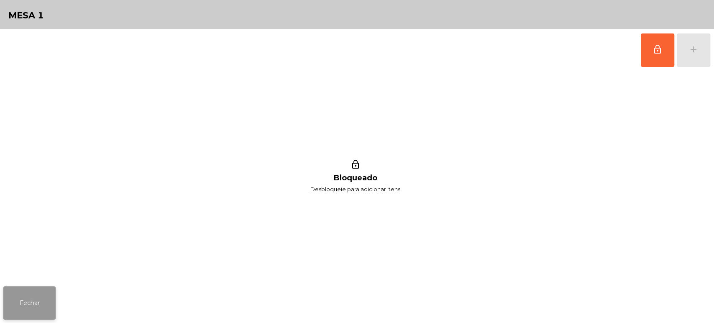
click at [36, 300] on button "Fechar" at bounding box center [29, 302] width 52 height 33
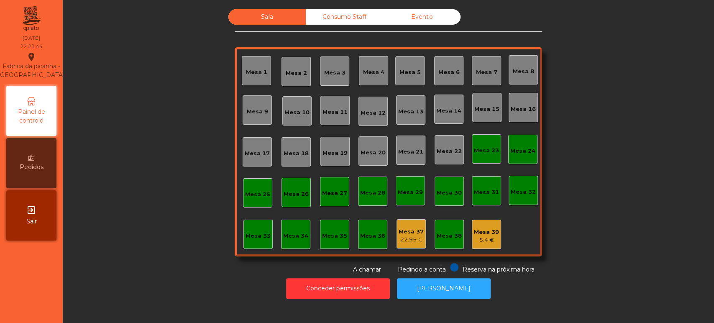
click at [358, 239] on div "Mesa 36" at bounding box center [372, 234] width 29 height 29
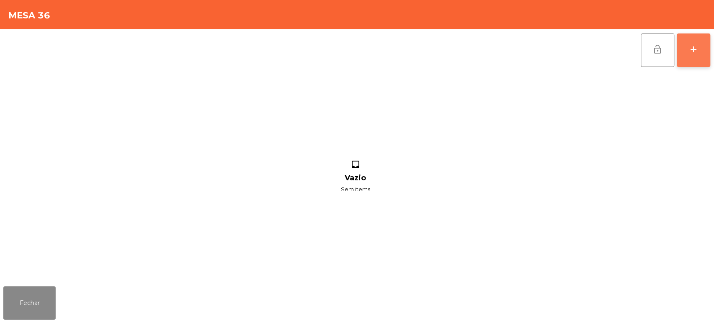
click at [682, 57] on button "add" at bounding box center [693, 49] width 33 height 33
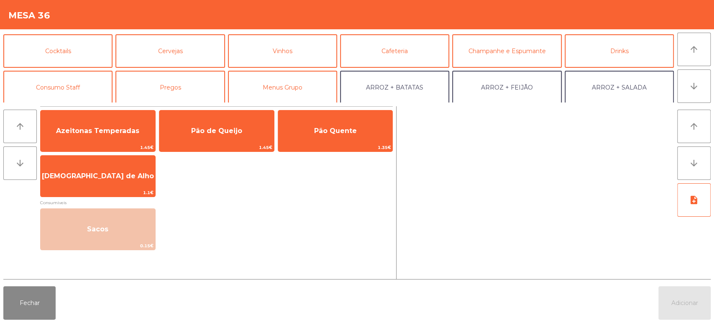
scroll to position [40, 0]
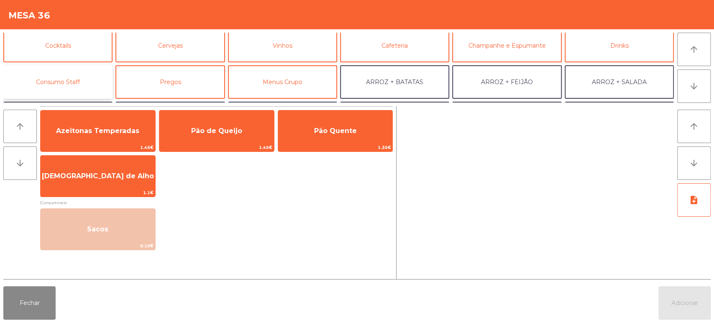
click at [76, 82] on button "Consumo Staff" at bounding box center [57, 81] width 109 height 33
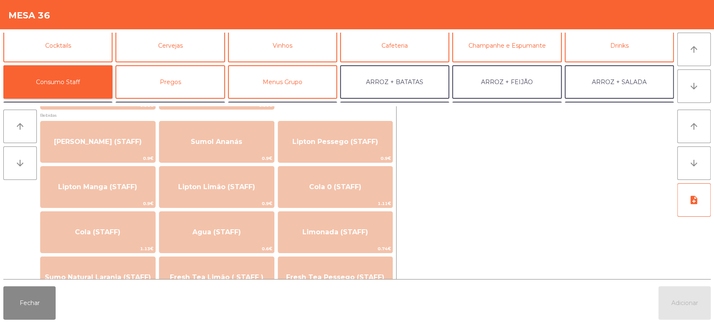
scroll to position [97, 0]
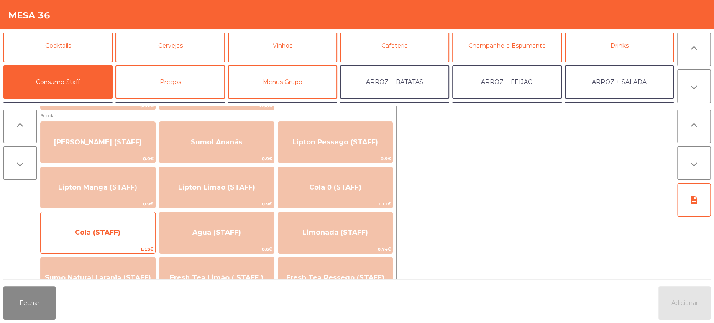
click at [110, 235] on span "Cola (STAFF)" at bounding box center [98, 232] width 46 height 8
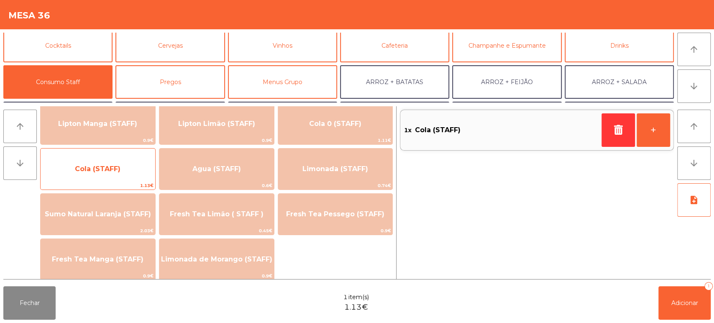
scroll to position [161, 0]
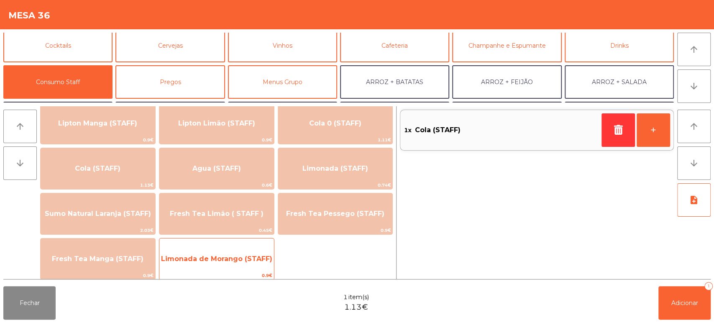
click at [224, 265] on span "Limonada de Morango (STAFF)" at bounding box center [216, 259] width 115 height 23
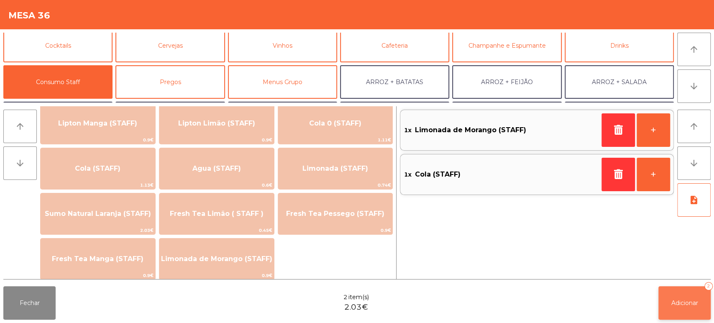
click at [694, 294] on button "Adicionar 2" at bounding box center [684, 302] width 52 height 33
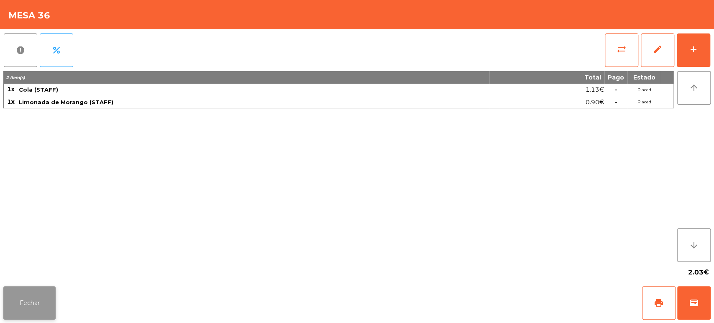
click at [49, 302] on button "Fechar" at bounding box center [29, 302] width 52 height 33
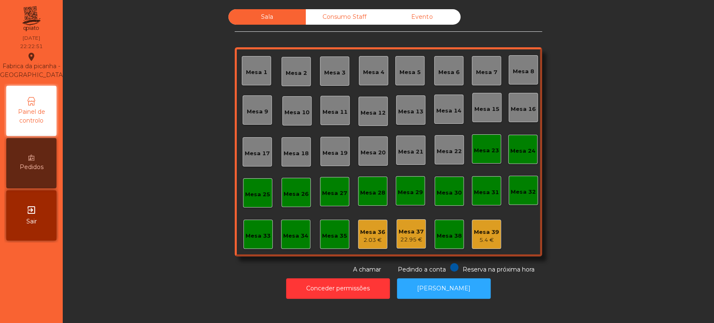
click at [378, 233] on div "Mesa 36" at bounding box center [372, 232] width 25 height 8
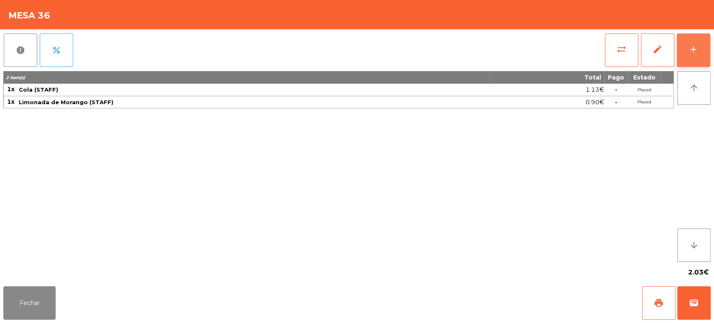
click at [706, 55] on button "add" at bounding box center [693, 49] width 33 height 33
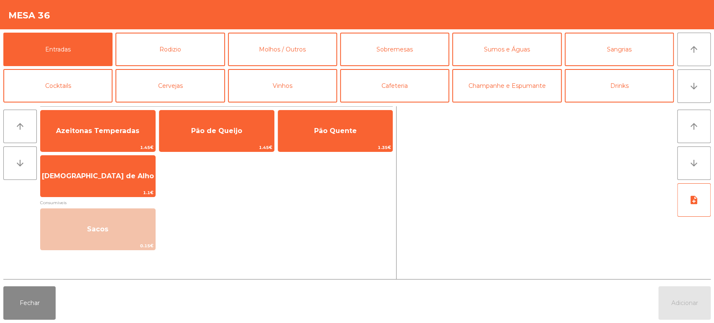
click at [524, 161] on div at bounding box center [537, 192] width 274 height 173
click at [46, 292] on button "Fechar" at bounding box center [29, 302] width 52 height 33
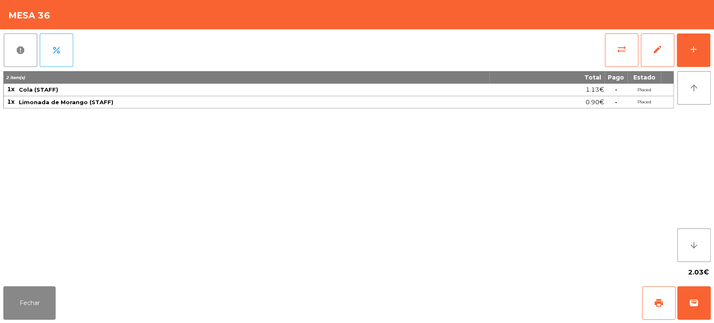
click at [392, 190] on div "2 item(s) Total Pago Estado 1x Cola (STAFF) 1.13€ - Placed 1x Limonada de Moran…" at bounding box center [338, 166] width 670 height 191
click at [668, 296] on button "print" at bounding box center [658, 302] width 33 height 33
click at [23, 312] on button "Fechar" at bounding box center [29, 302] width 52 height 33
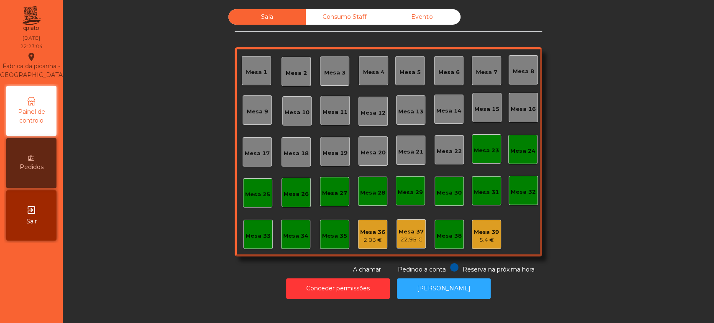
click at [370, 232] on div "Mesa 36" at bounding box center [372, 232] width 25 height 8
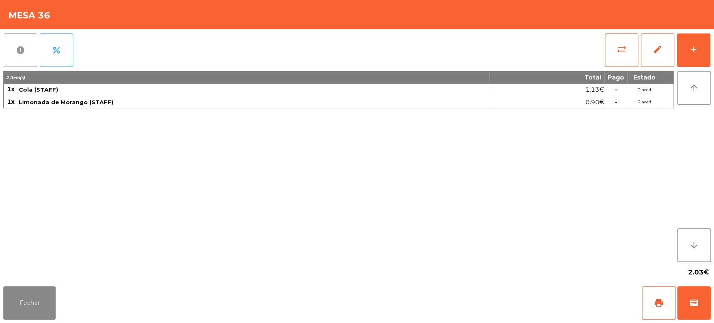
click at [25, 41] on button "report" at bounding box center [20, 49] width 33 height 33
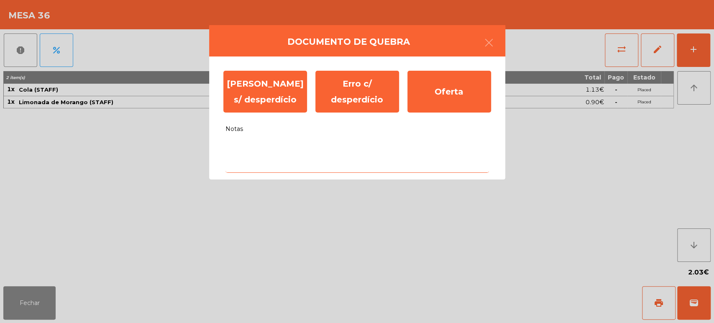
click at [295, 146] on textarea "Notas" at bounding box center [356, 155] width 263 height 35
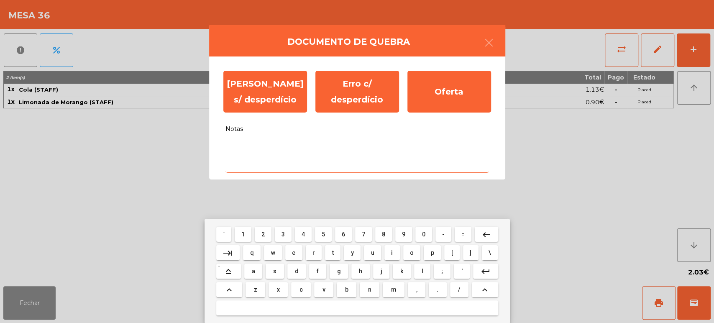
click at [253, 271] on span "a" at bounding box center [253, 271] width 3 height 7
click at [422, 271] on span "l" at bounding box center [422, 271] width 2 height 7
click at [385, 252] on button "i" at bounding box center [391, 252] width 15 height 15
type textarea "***"
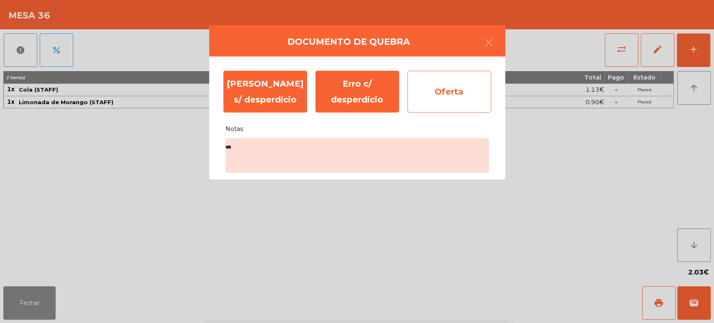
click at [448, 99] on div "Oferta" at bounding box center [449, 92] width 84 height 42
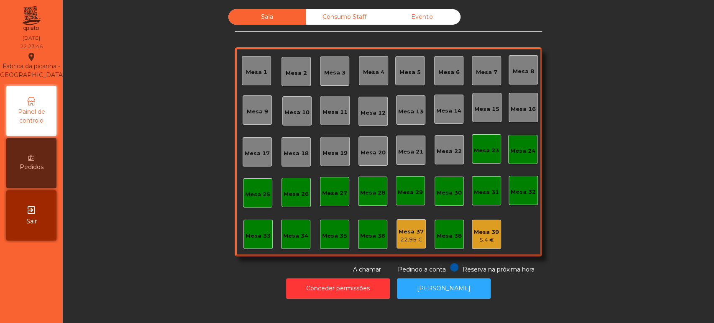
click at [412, 230] on div "Mesa 37" at bounding box center [411, 232] width 25 height 8
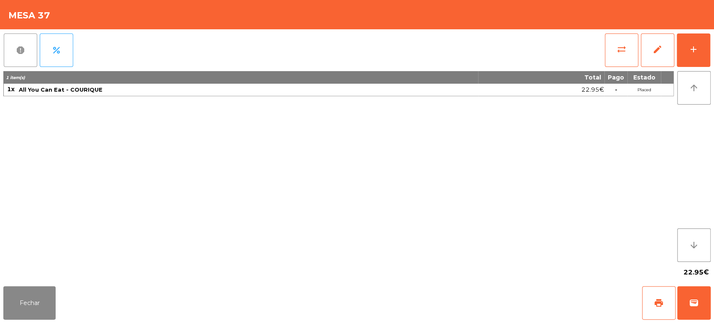
click at [25, 56] on button "report" at bounding box center [20, 49] width 33 height 33
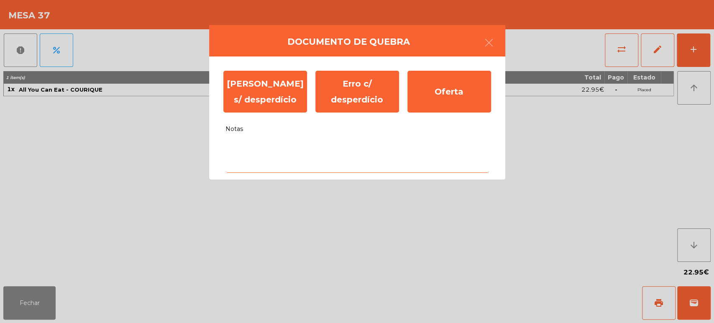
click at [379, 150] on textarea "Notas" at bounding box center [356, 155] width 263 height 35
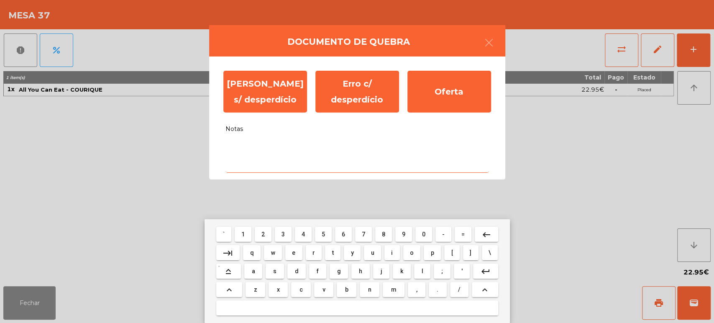
click at [268, 268] on button "s" at bounding box center [275, 270] width 18 height 15
click at [294, 253] on span "e" at bounding box center [293, 252] width 3 height 7
click at [393, 289] on span "m" at bounding box center [393, 289] width 5 height 7
type textarea "***"
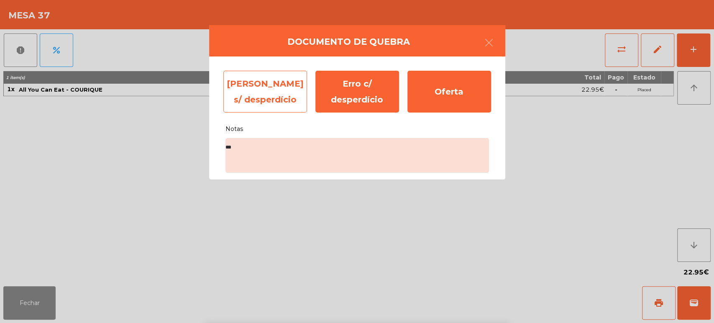
click at [272, 89] on div "[PERSON_NAME] s/ desperdício" at bounding box center [265, 92] width 84 height 42
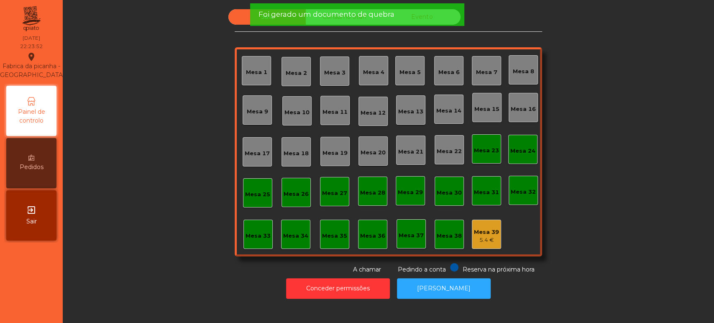
click at [489, 222] on div "Mesa 39 5.4 €" at bounding box center [486, 234] width 29 height 29
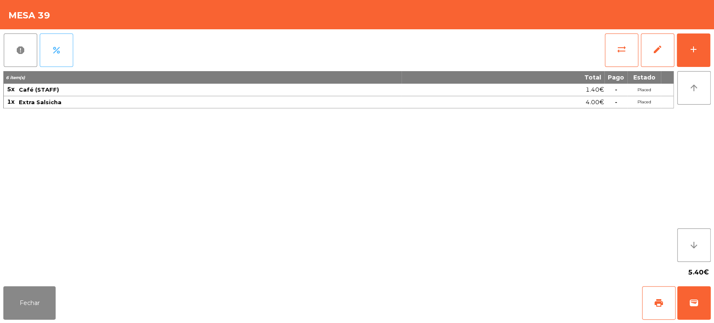
click at [40, 56] on button "percent" at bounding box center [56, 49] width 33 height 33
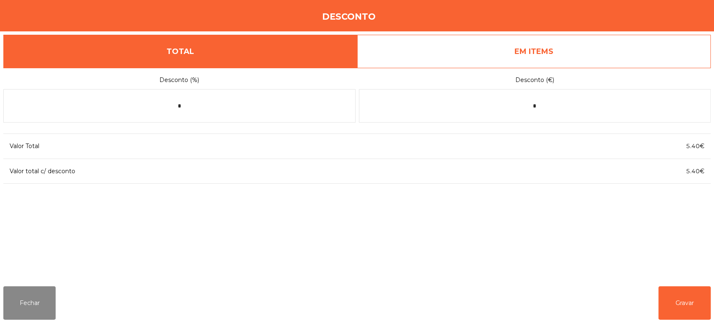
click at [480, 56] on link "EM ITEMS" at bounding box center [534, 51] width 354 height 33
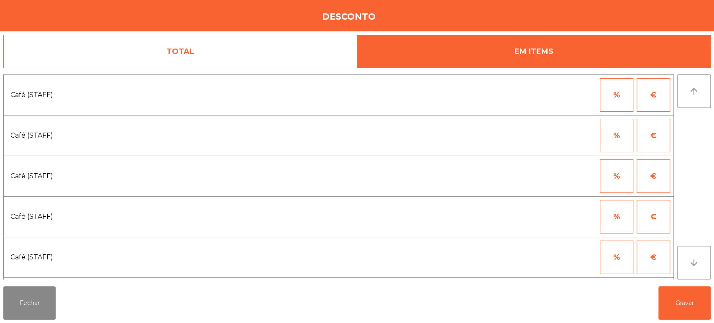
click at [223, 48] on link "TOTAL" at bounding box center [180, 51] width 354 height 33
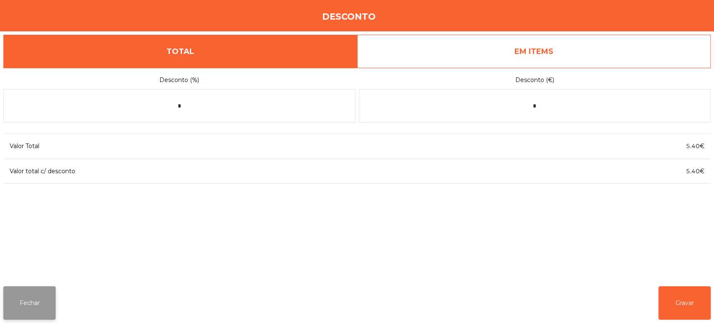
click at [30, 303] on button "Fechar" at bounding box center [29, 302] width 52 height 33
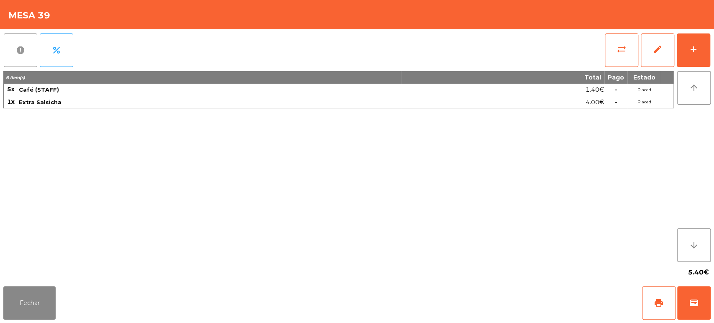
click at [15, 54] on span "report" at bounding box center [20, 50] width 10 height 10
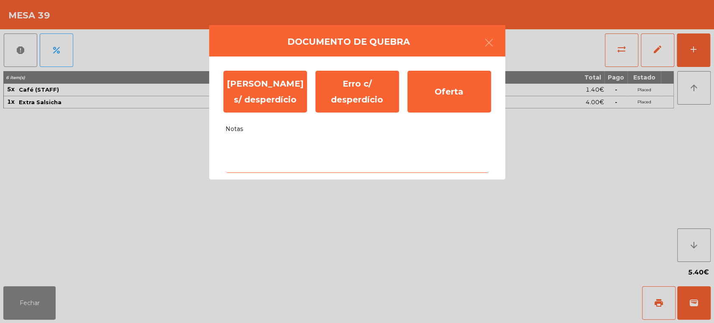
click at [374, 151] on textarea "Notas" at bounding box center [356, 155] width 263 height 35
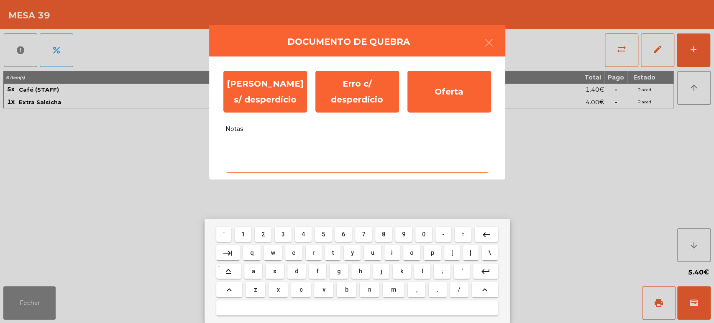
click at [301, 289] on span "c" at bounding box center [300, 289] width 3 height 7
click at [410, 250] on span "o" at bounding box center [412, 252] width 4 height 7
click at [395, 288] on span "m" at bounding box center [393, 289] width 5 height 7
type textarea "***"
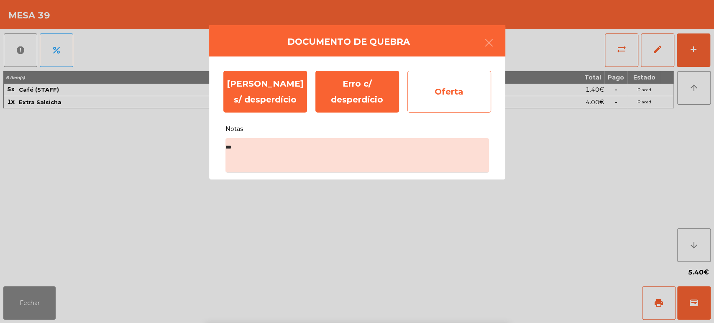
click at [442, 95] on div "Oferta" at bounding box center [449, 92] width 84 height 42
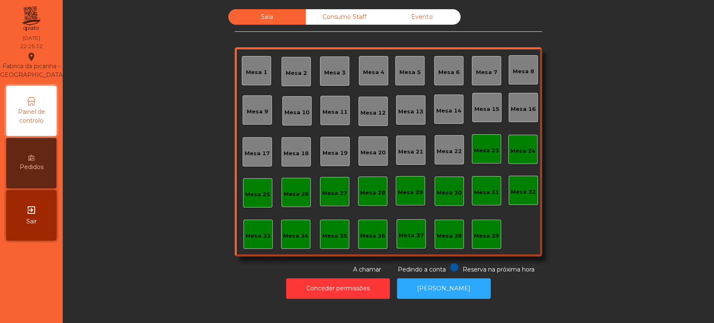
click at [327, 23] on div "Consumo Staff" at bounding box center [344, 16] width 77 height 15
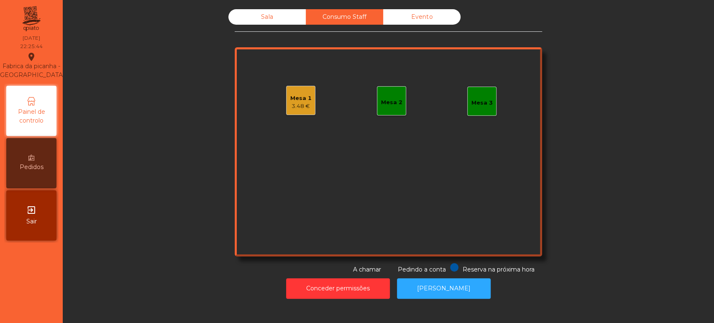
click at [290, 109] on div "3.48 €" at bounding box center [300, 106] width 21 height 8
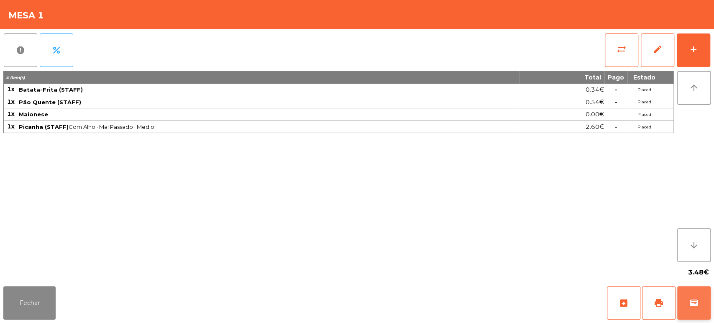
click at [703, 305] on button "wallet" at bounding box center [693, 302] width 33 height 33
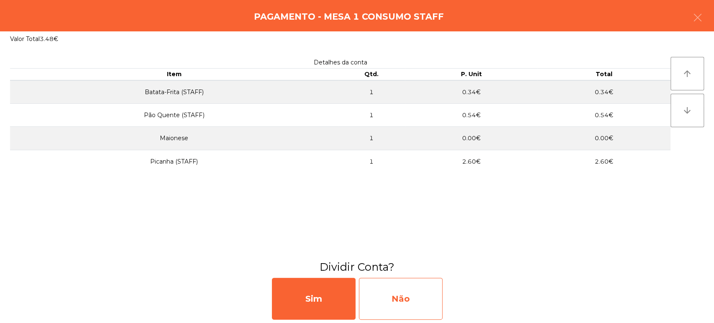
click at [419, 289] on div "Não" at bounding box center [401, 299] width 84 height 42
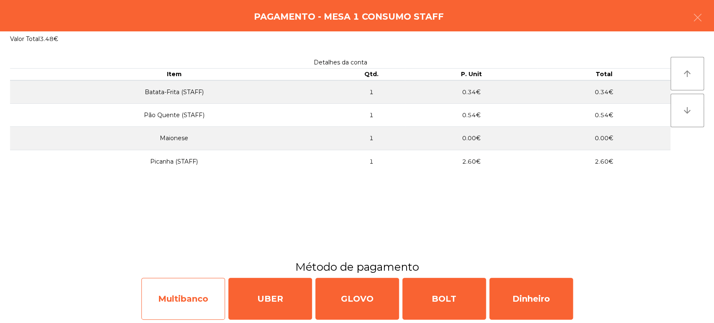
click at [201, 301] on div "Multibanco" at bounding box center [183, 299] width 84 height 42
select select "**"
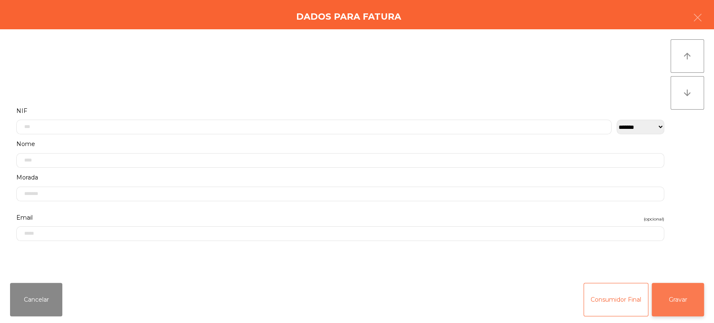
click at [673, 302] on button "Gravar" at bounding box center [678, 299] width 52 height 33
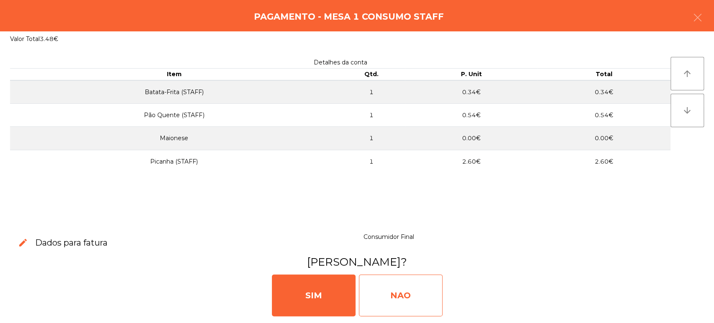
click at [402, 299] on div "NAO" at bounding box center [401, 295] width 84 height 42
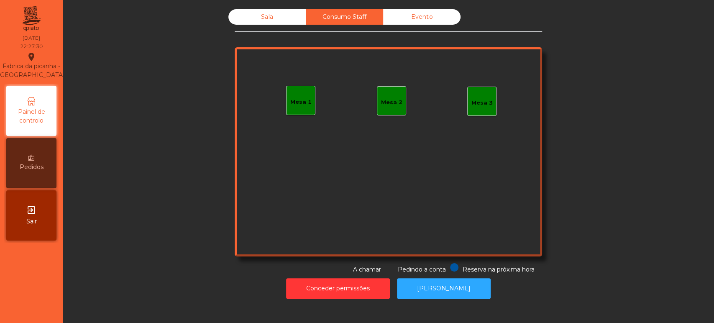
click at [401, 18] on div "Evento" at bounding box center [421, 16] width 77 height 15
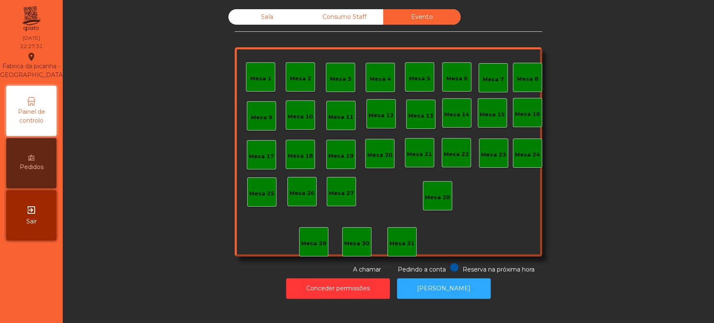
click at [343, 24] on div "Consumo Staff" at bounding box center [344, 16] width 77 height 15
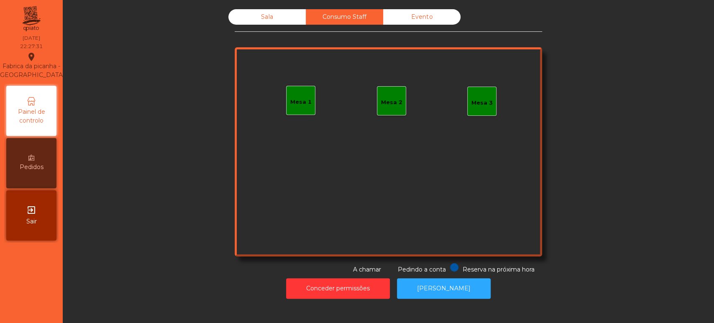
click at [248, 22] on div "Sala" at bounding box center [266, 16] width 77 height 15
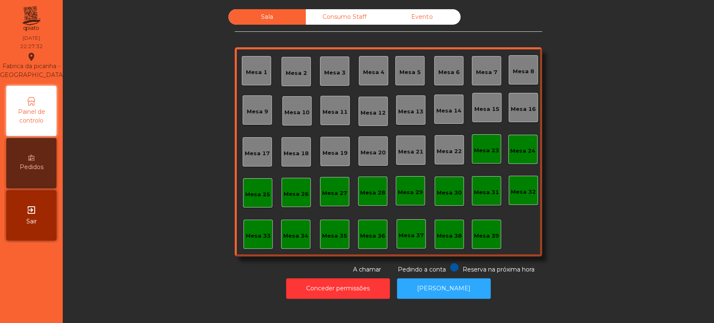
click at [151, 168] on div "Sala Consumo Staff Evento Mesa 1 [GEOGRAPHIC_DATA] 3 Mesa 4 Mesa 5 Mesa 6 [GEOG…" at bounding box center [388, 141] width 629 height 265
click at [454, 292] on button "[PERSON_NAME]" at bounding box center [444, 288] width 94 height 20
